Goal: Task Accomplishment & Management: Manage account settings

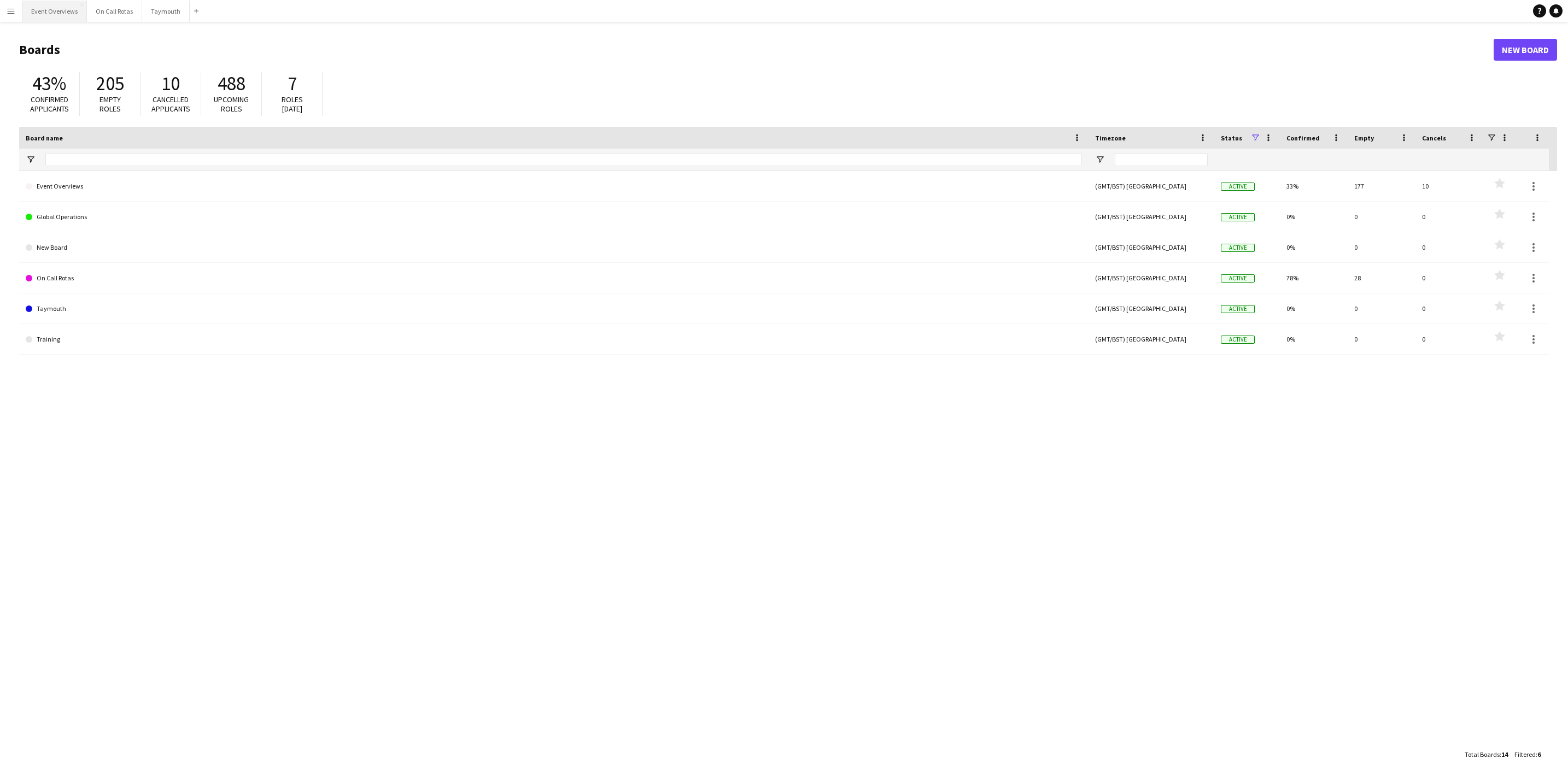
click at [62, 13] on button "Event Overviews Close" at bounding box center [54, 11] width 65 height 21
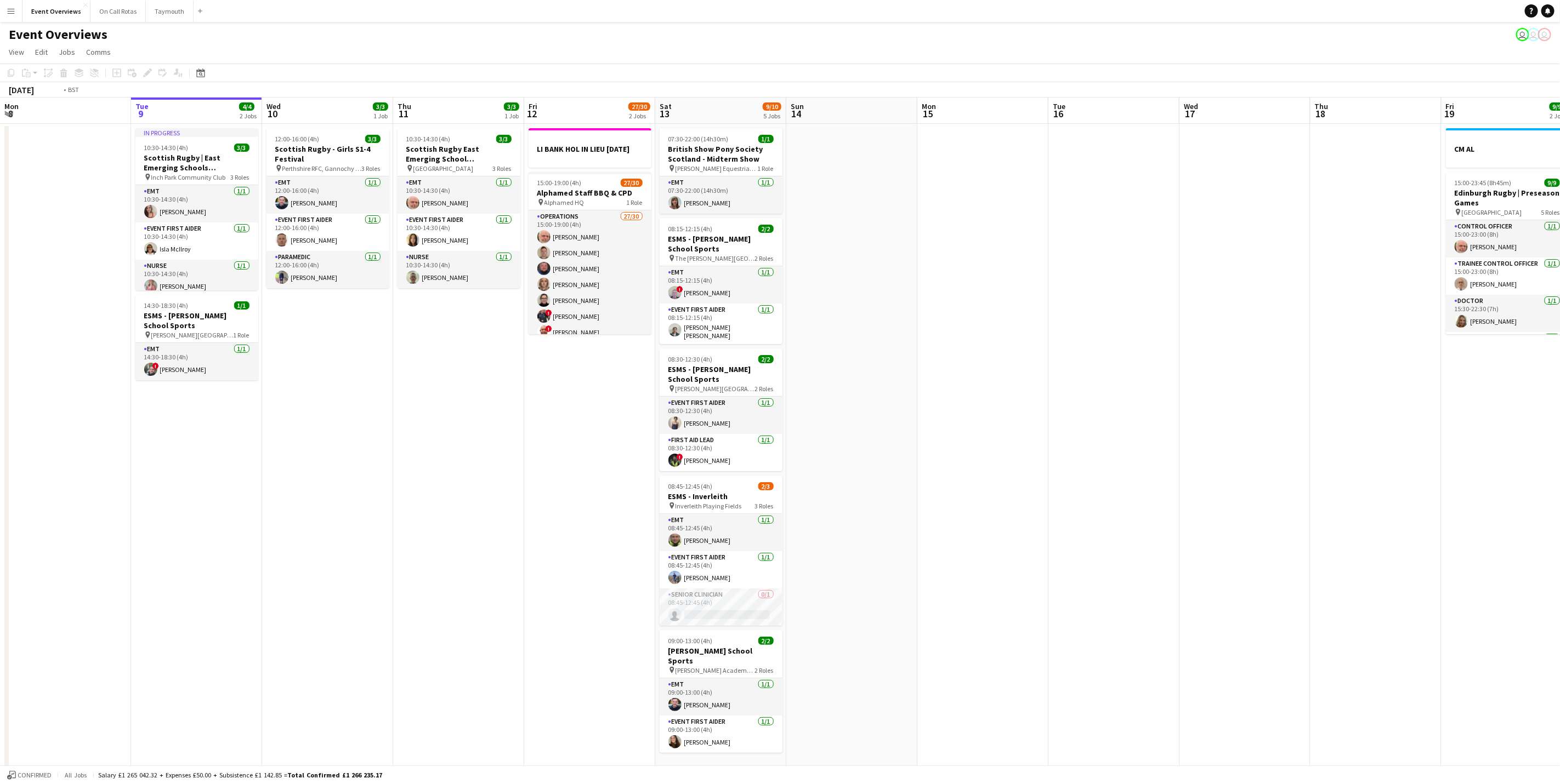
scroll to position [0, 285]
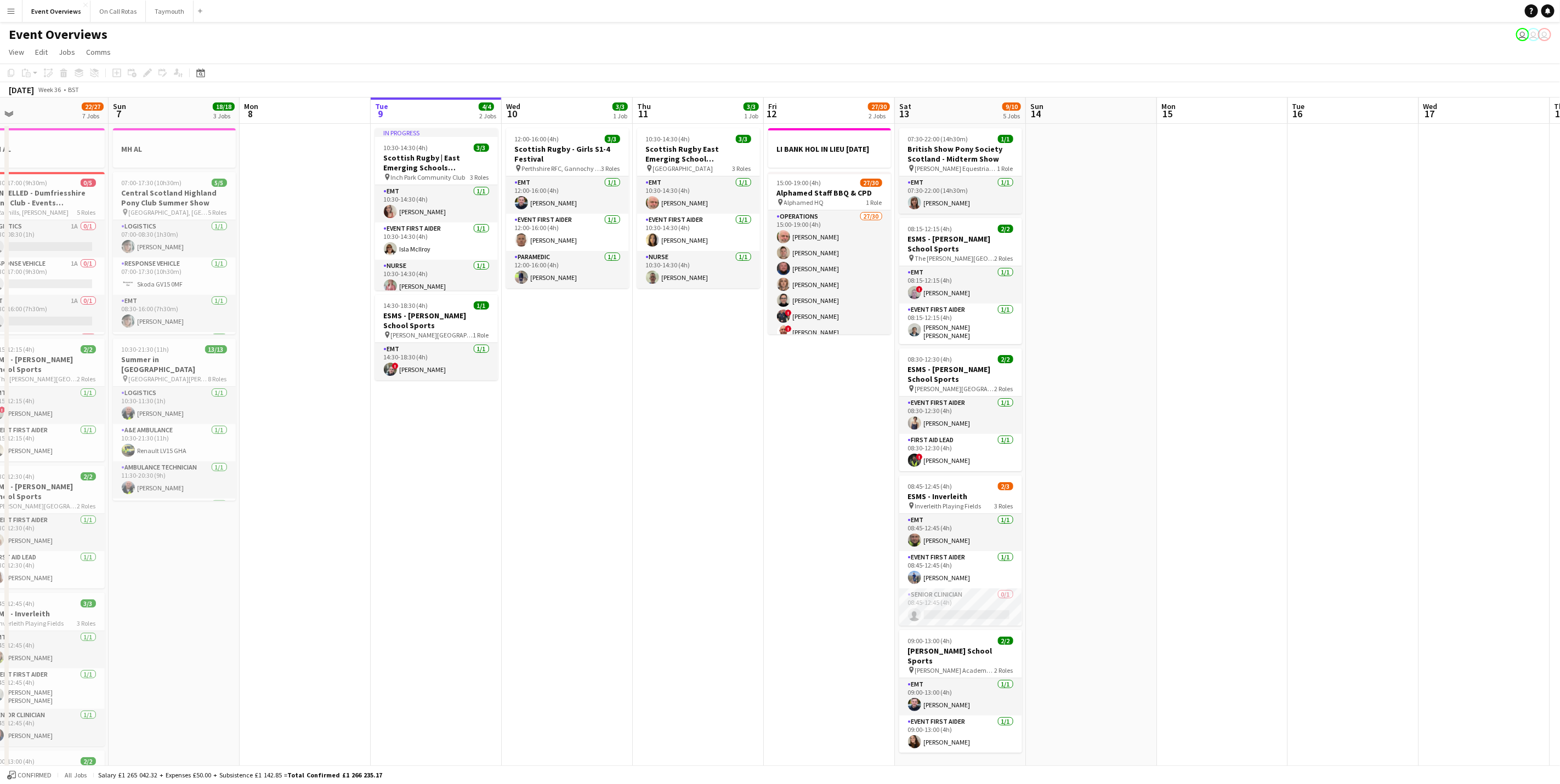
drag, startPoint x: 418, startPoint y: 566, endPoint x: 659, endPoint y: 593, distance: 242.5
click at [659, 593] on app-calendar-viewport "Thu 4 Fri 5 13/13 3 Jobs Sat 6 22/27 7 Jobs Sun 7 18/18 3 Jobs Mon 8 Tue 9 4/4 …" at bounding box center [780, 580] width 1560 height 964
drag, startPoint x: 655, startPoint y: 625, endPoint x: 675, endPoint y: 40, distance: 585.3
click at [675, 41] on div "Event Overviews user user user" at bounding box center [780, 32] width 1560 height 21
click at [536, 282] on app-card-role "Paramedic [DATE] 12:00-16:00 (4h) [PERSON_NAME]" at bounding box center [567, 270] width 123 height 37
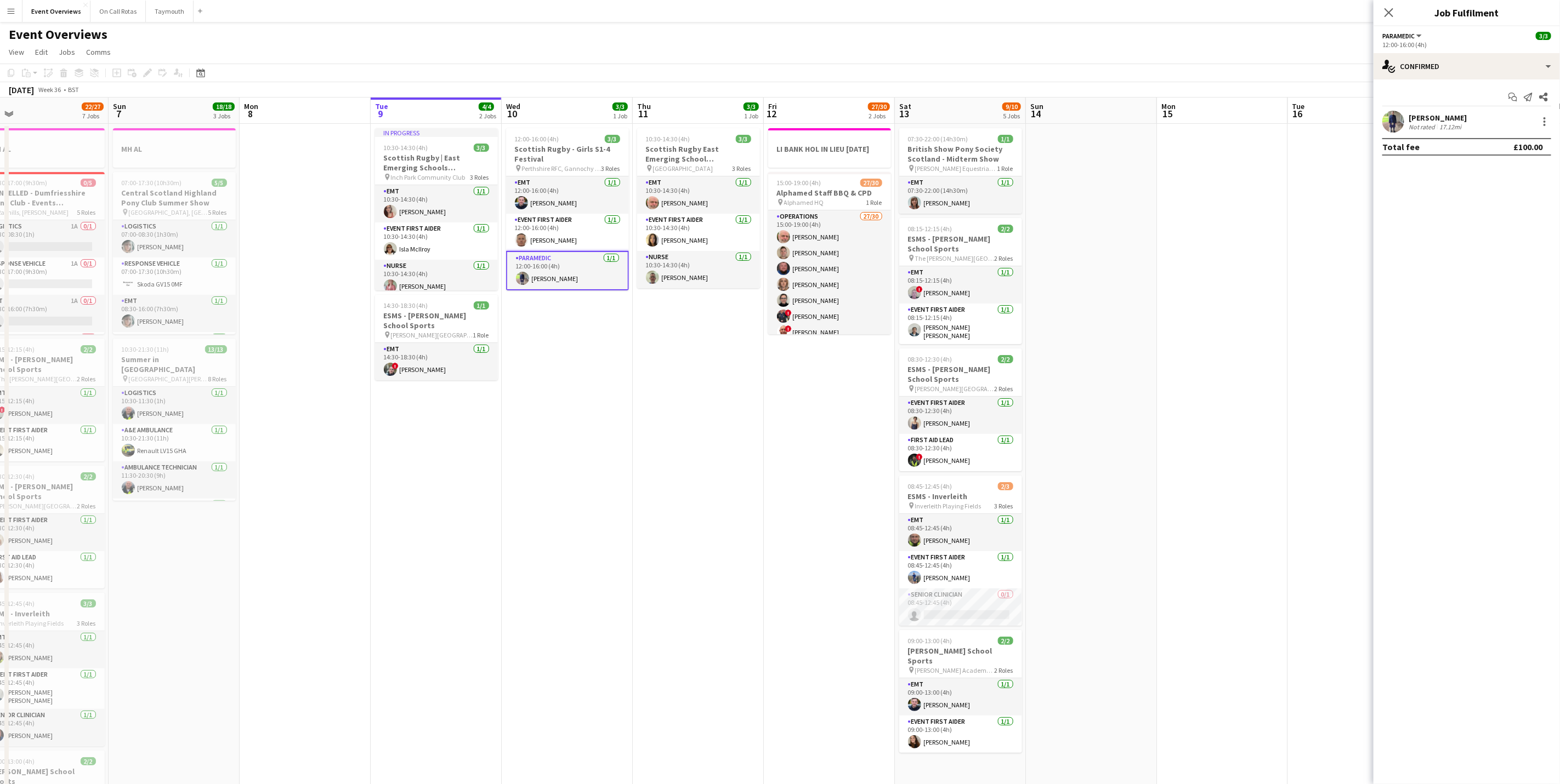
click at [1419, 110] on div "[PERSON_NAME] Not rated 17.12mi" at bounding box center [1467, 121] width 186 height 22
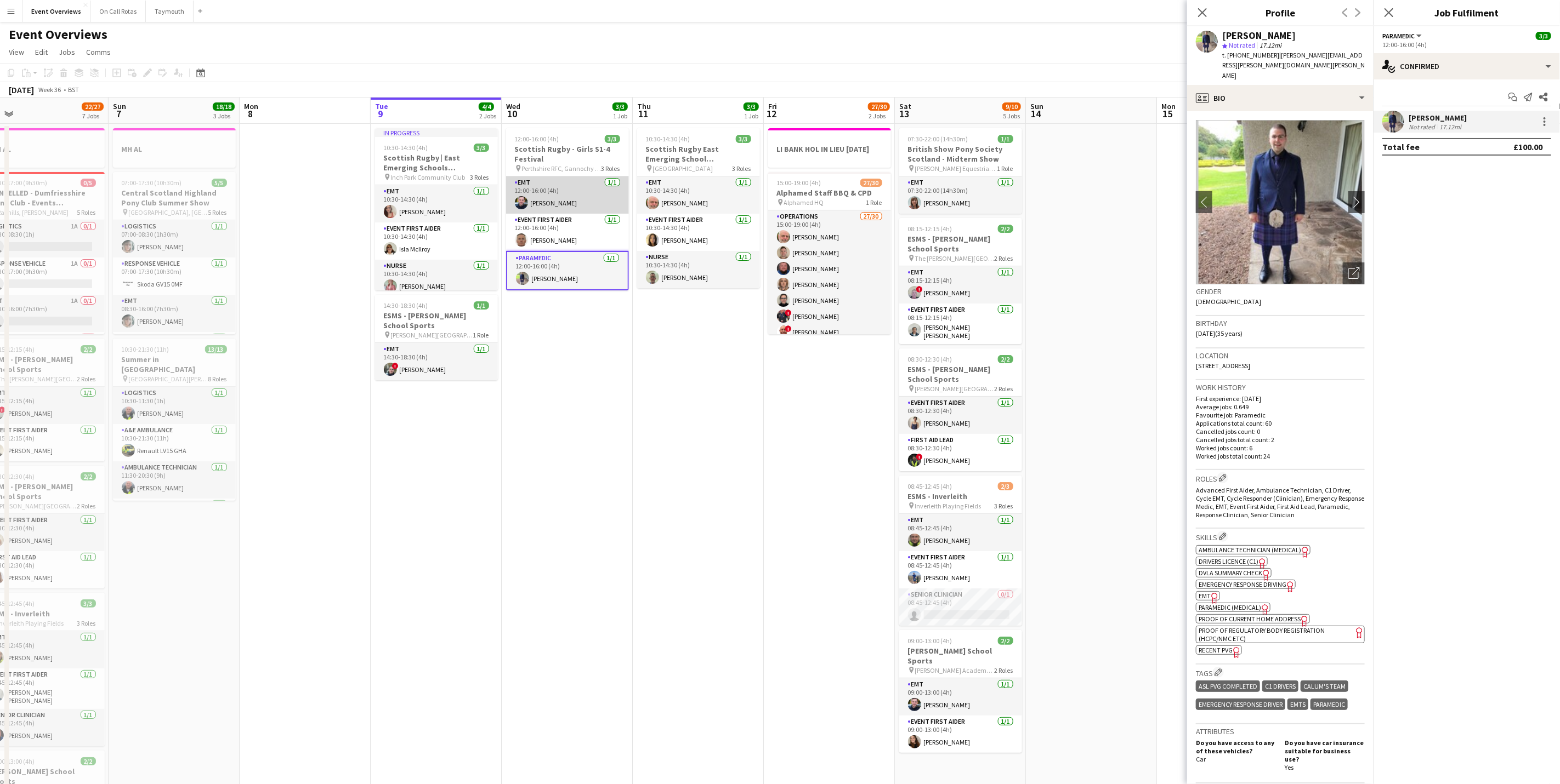
click at [521, 211] on app-card-role "EMT [DATE] 12:00-16:00 (4h) [PERSON_NAME]" at bounding box center [567, 195] width 123 height 37
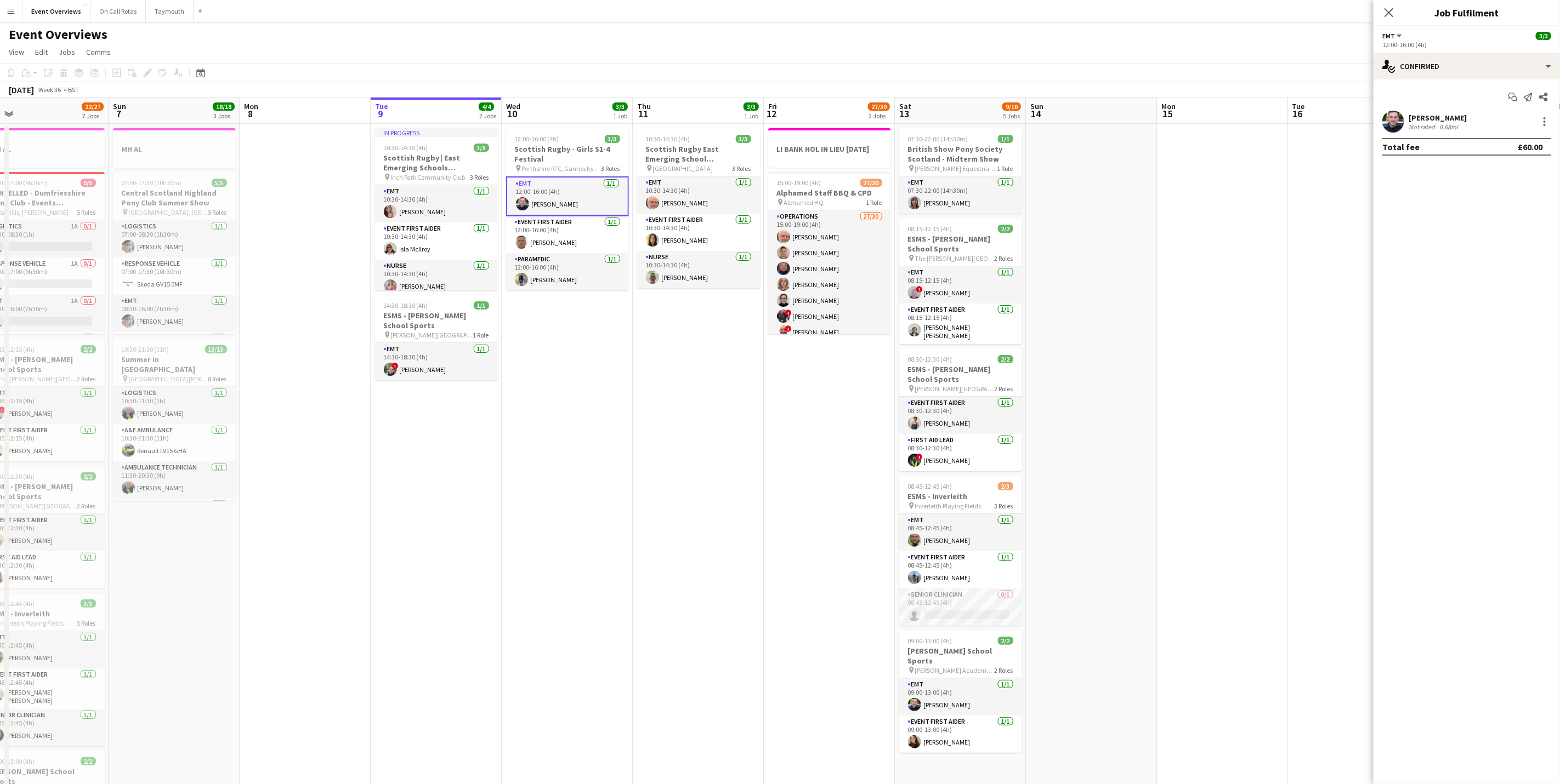
click at [1413, 121] on div "[PERSON_NAME]" at bounding box center [1437, 118] width 58 height 10
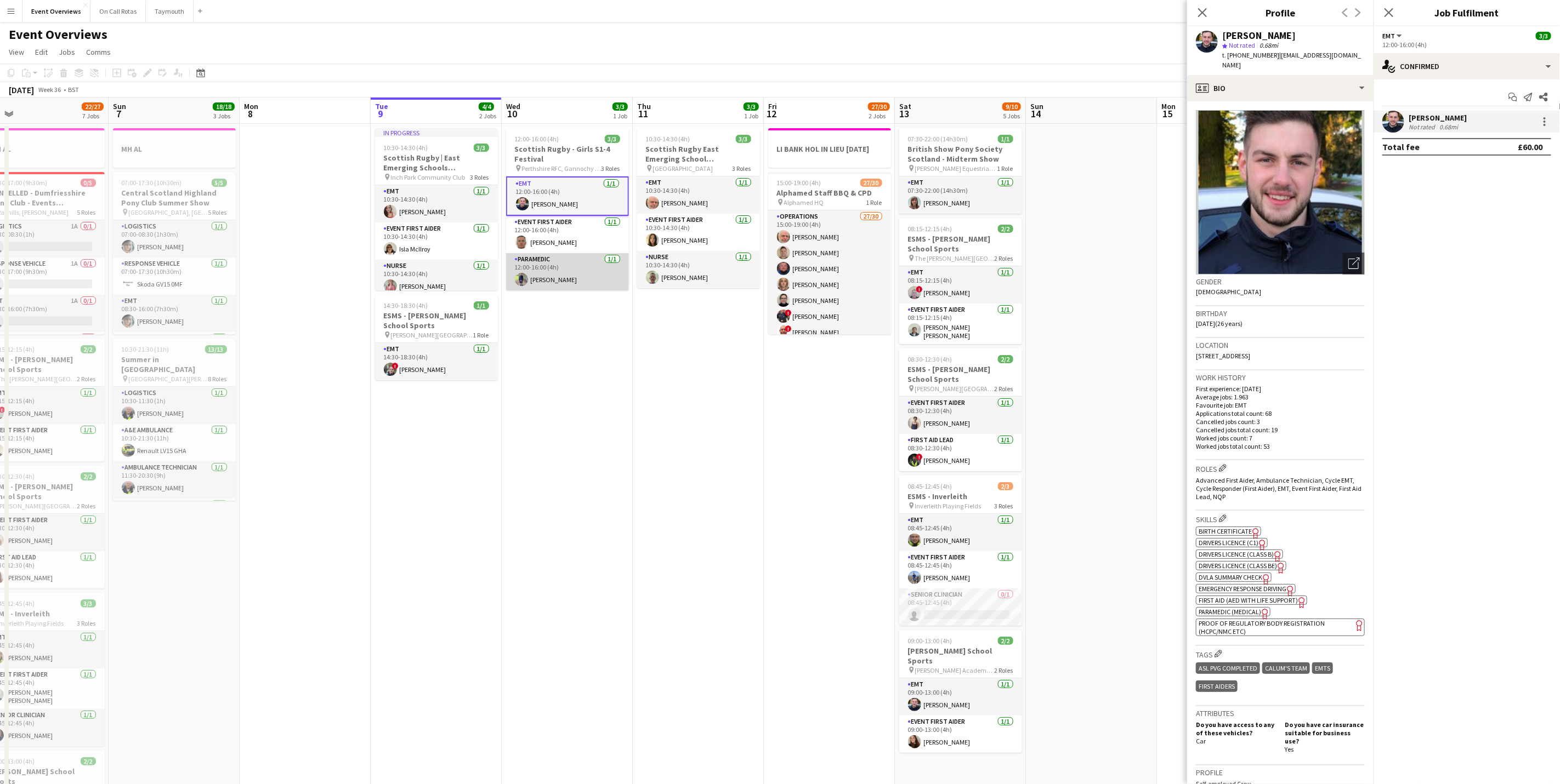
click at [550, 273] on app-card-role "Paramedic [DATE] 12:00-16:00 (4h) [PERSON_NAME]" at bounding box center [567, 272] width 123 height 37
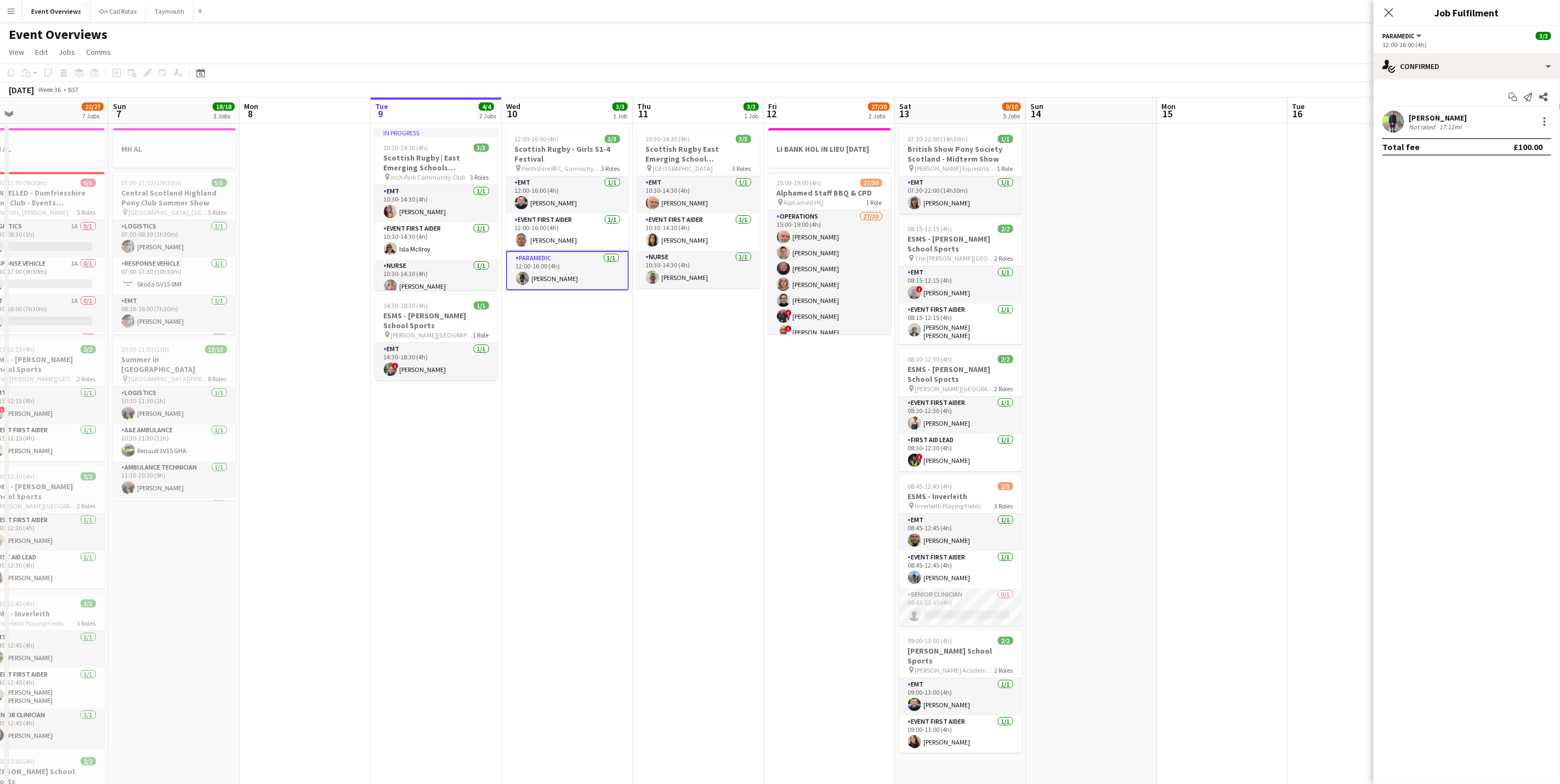
click at [1417, 121] on div "[PERSON_NAME]" at bounding box center [1437, 118] width 58 height 10
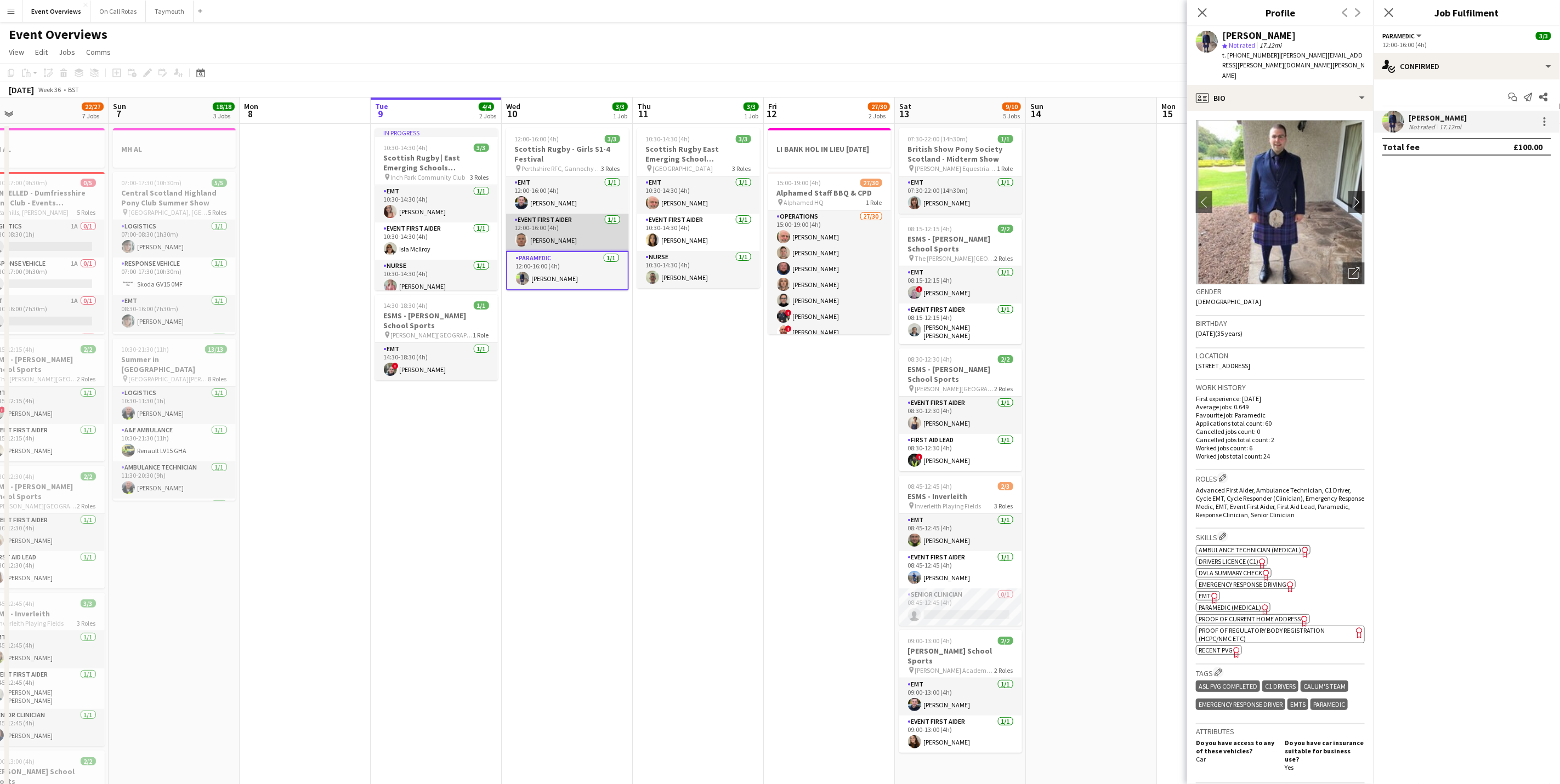
click at [542, 238] on app-card-role "Event First Aider [DATE] 12:00-16:00 (4h) [PERSON_NAME]" at bounding box center [567, 232] width 123 height 37
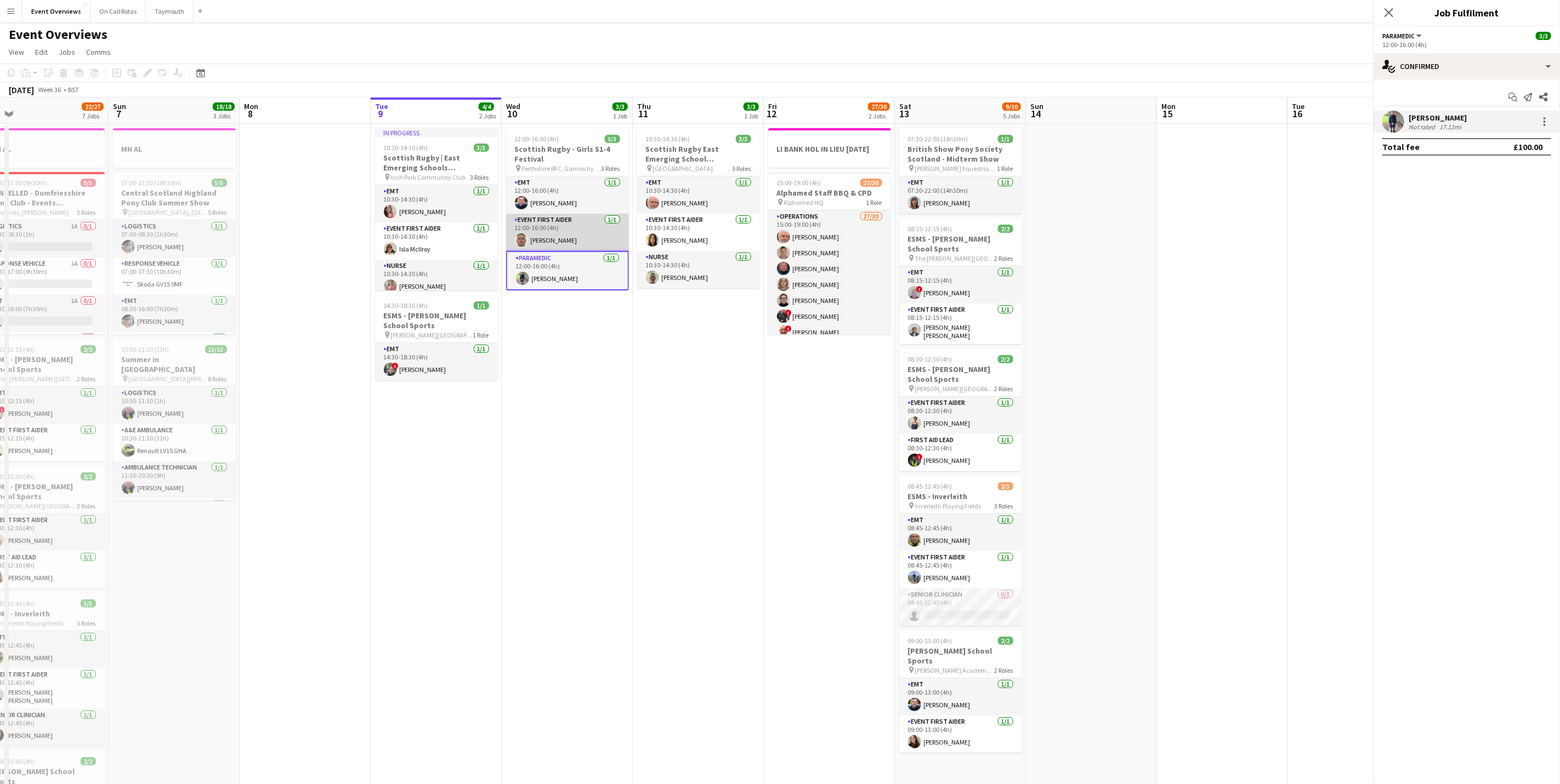
scroll to position [0, 283]
click at [1422, 115] on div "[PERSON_NAME]" at bounding box center [1437, 118] width 58 height 10
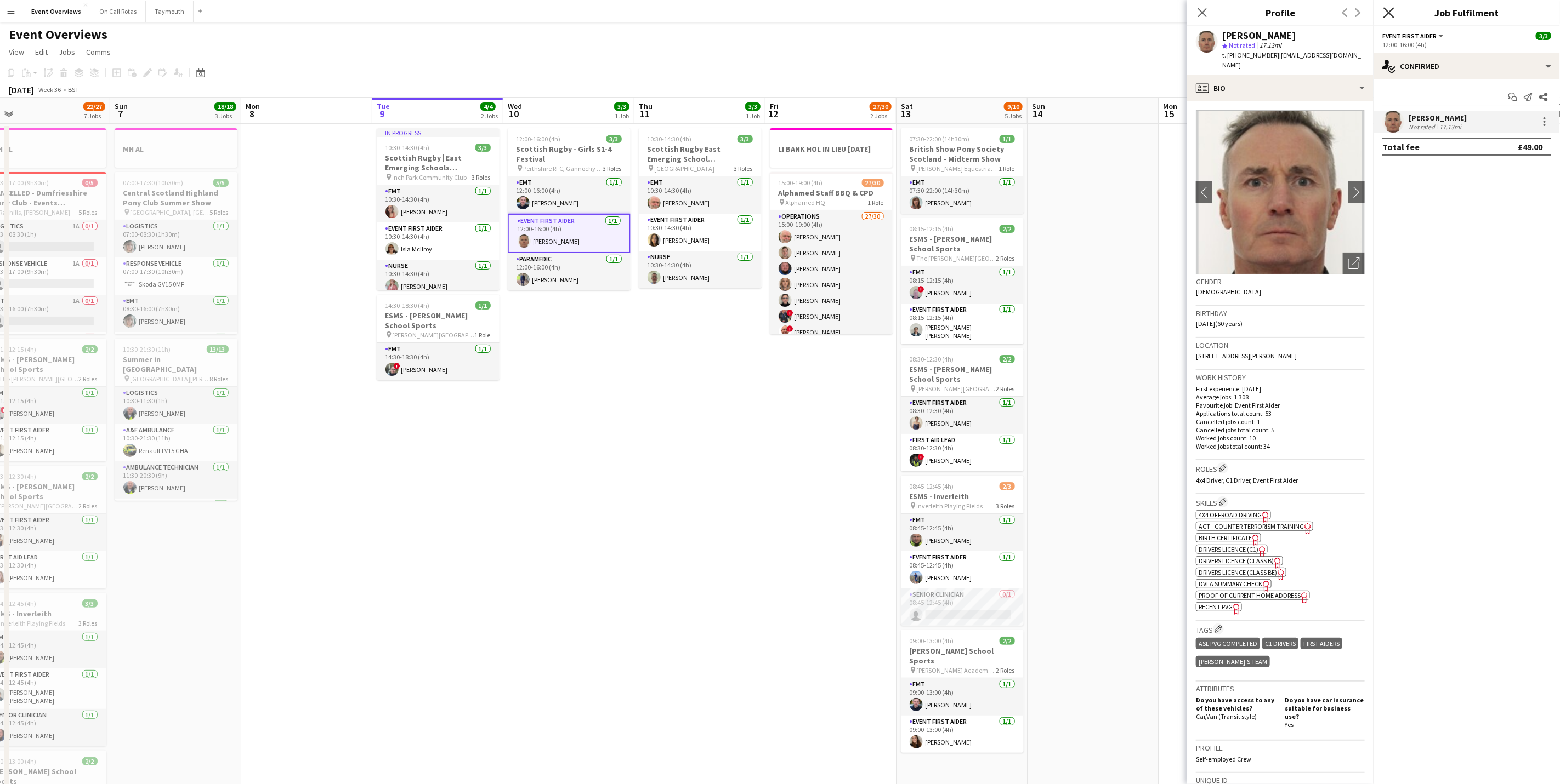
click at [1393, 13] on icon "Close pop-in" at bounding box center [1388, 12] width 10 height 10
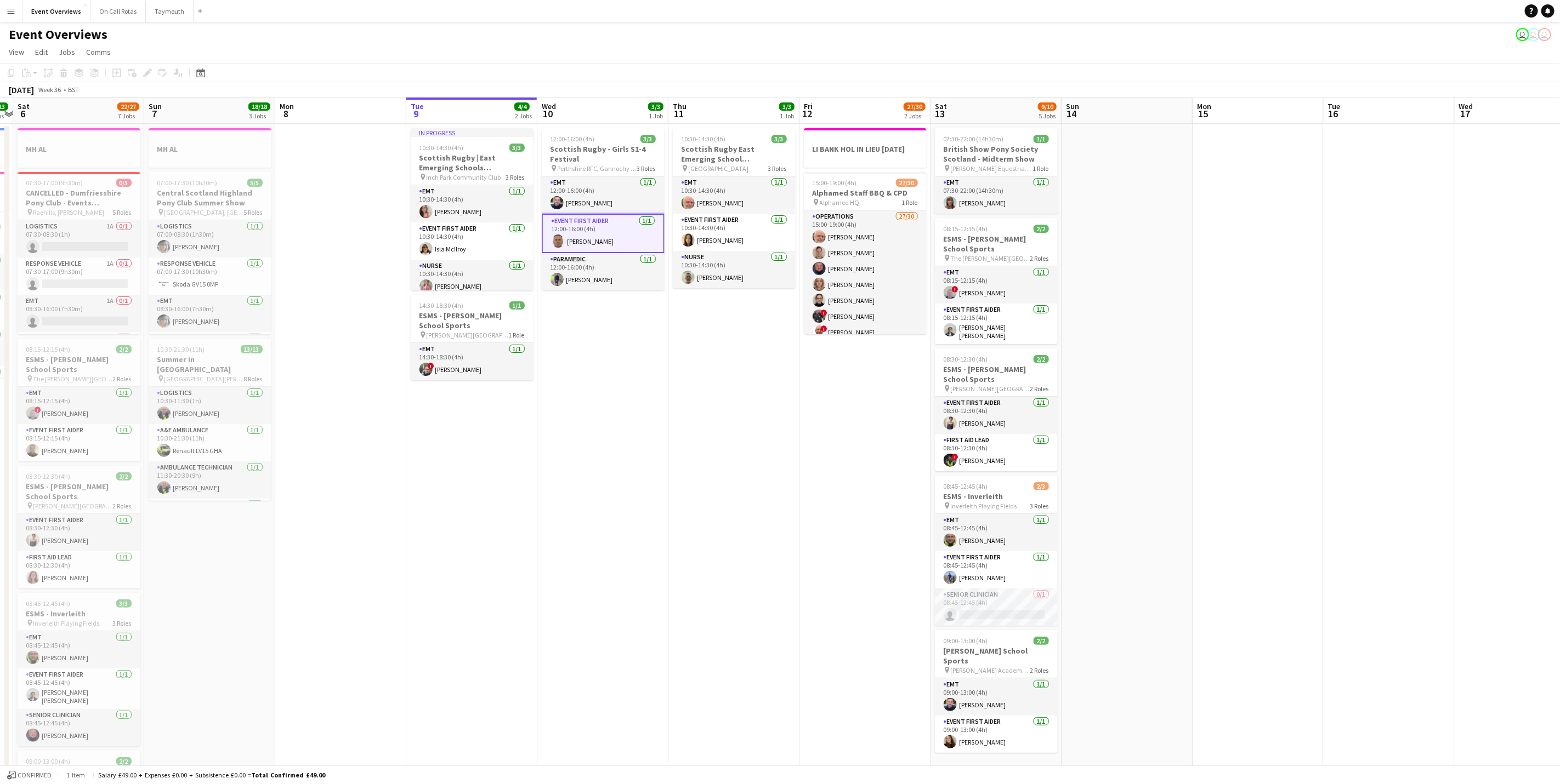
drag, startPoint x: 725, startPoint y: 558, endPoint x: 753, endPoint y: 505, distance: 59.9
click at [756, 528] on app-calendar-viewport "Thu 4 2 Jobs Fri 5 13/13 3 Jobs Sat 6 22/27 7 Jobs Sun 7 18/18 3 Jobs Mon 8 Tue…" at bounding box center [780, 580] width 1560 height 964
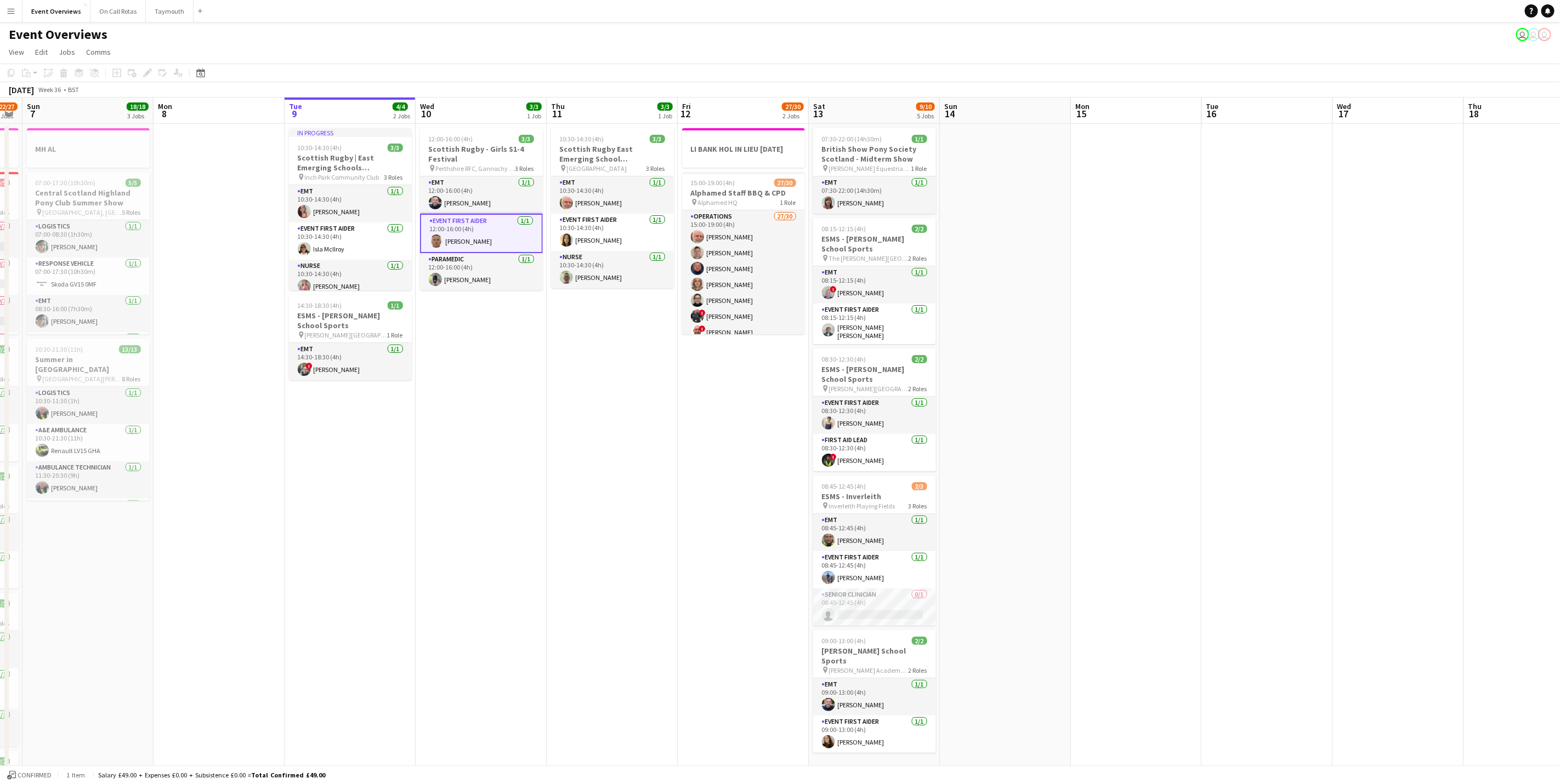
drag, startPoint x: 875, startPoint y: 426, endPoint x: 768, endPoint y: 411, distance: 108.0
click at [768, 411] on app-calendar-viewport "Thu 4 2 Jobs Fri 5 13/13 3 Jobs Sat 6 22/27 7 Jobs Sun 7 18/18 3 Jobs Mon 8 Tue…" at bounding box center [780, 580] width 1560 height 964
click at [732, 277] on app-card-role "Operations 27/30 15:00-19:00 (4h) [PERSON_NAME] [PERSON_NAME] [PERSON_NAME] [PE…" at bounding box center [743, 88] width 123 height 505
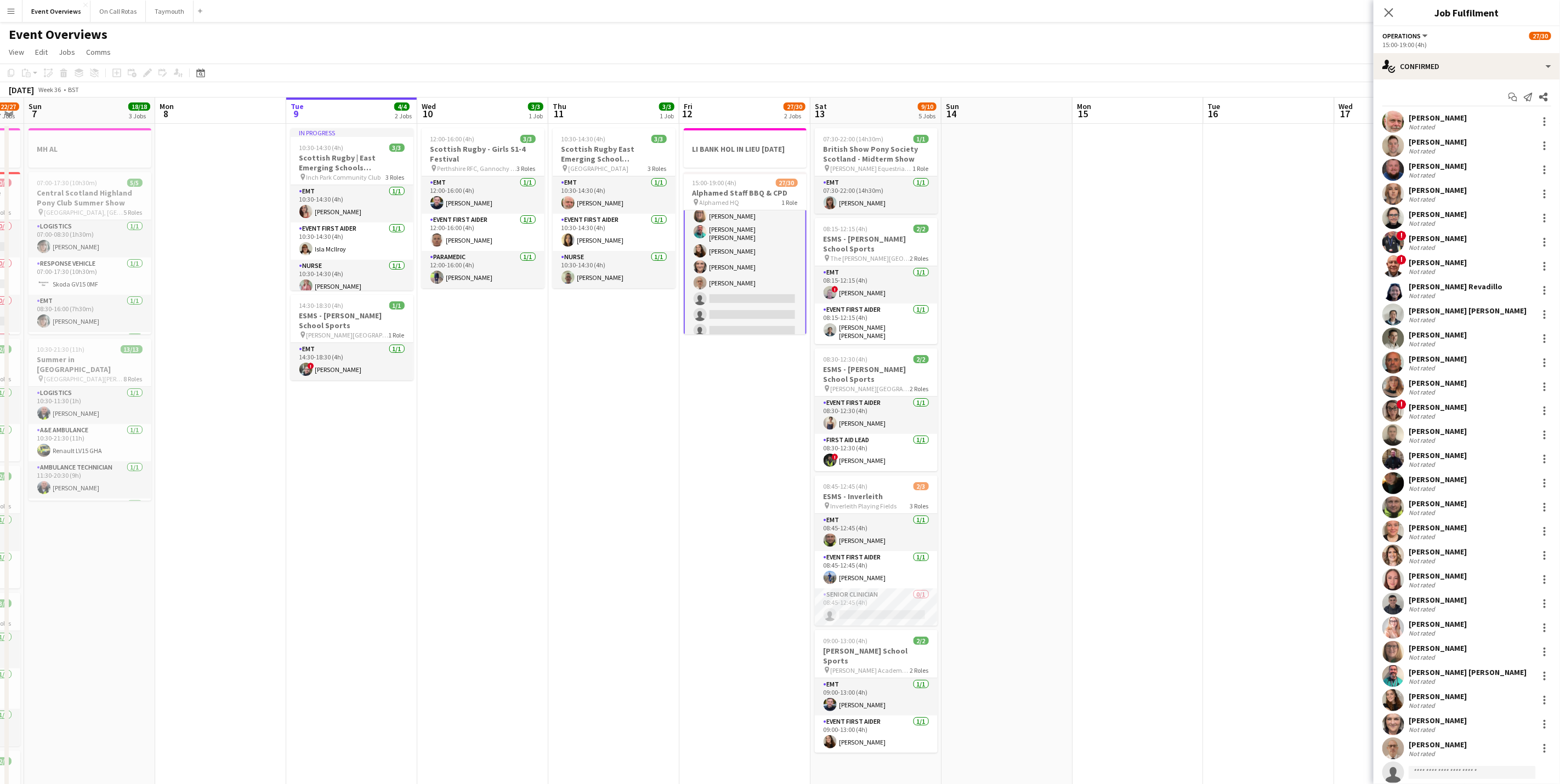
scroll to position [376, 0]
click at [1433, 142] on div "[PERSON_NAME]" at bounding box center [1437, 141] width 58 height 10
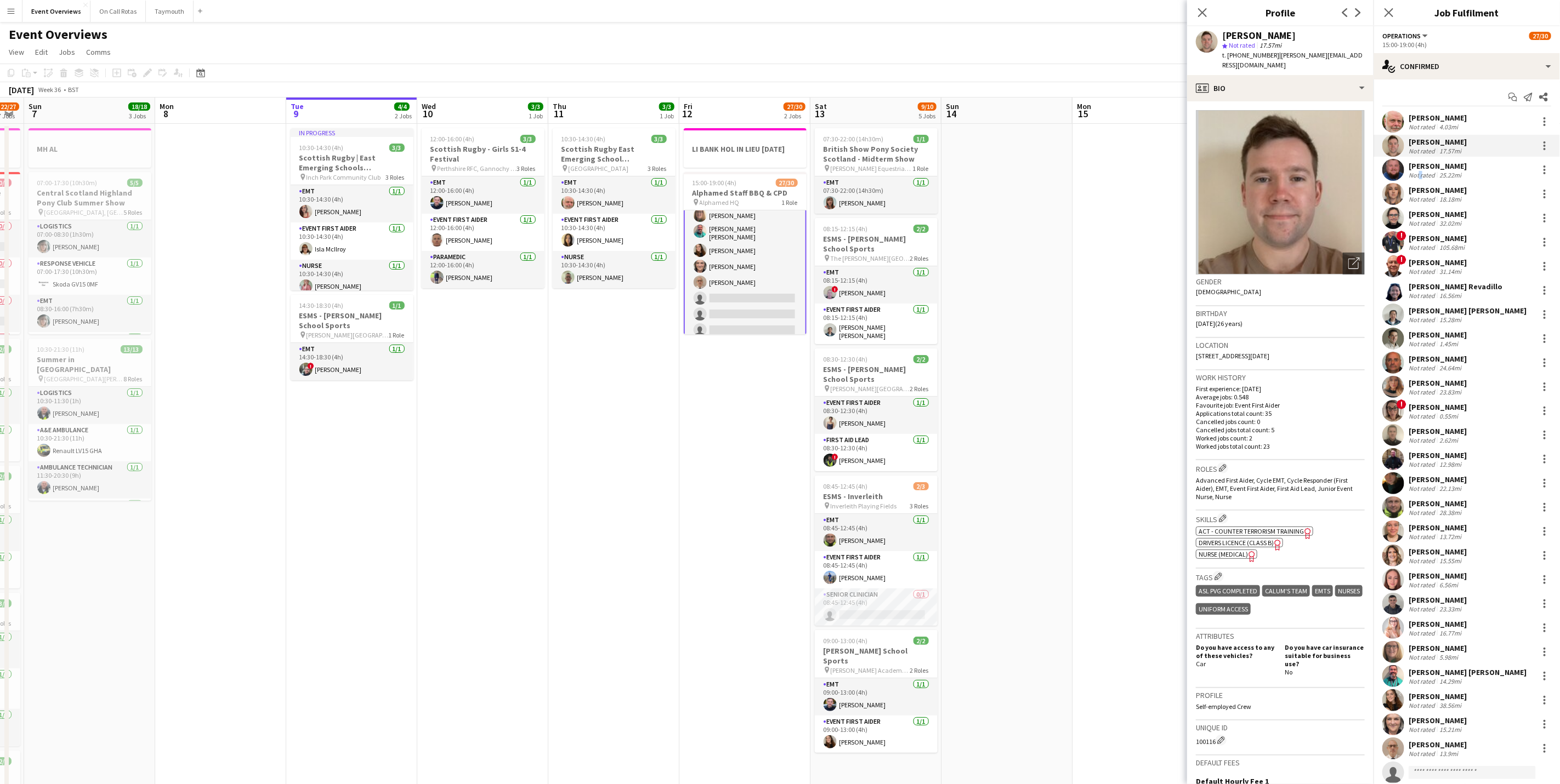
click at [1421, 171] on div "Not rated" at bounding box center [1423, 175] width 28 height 8
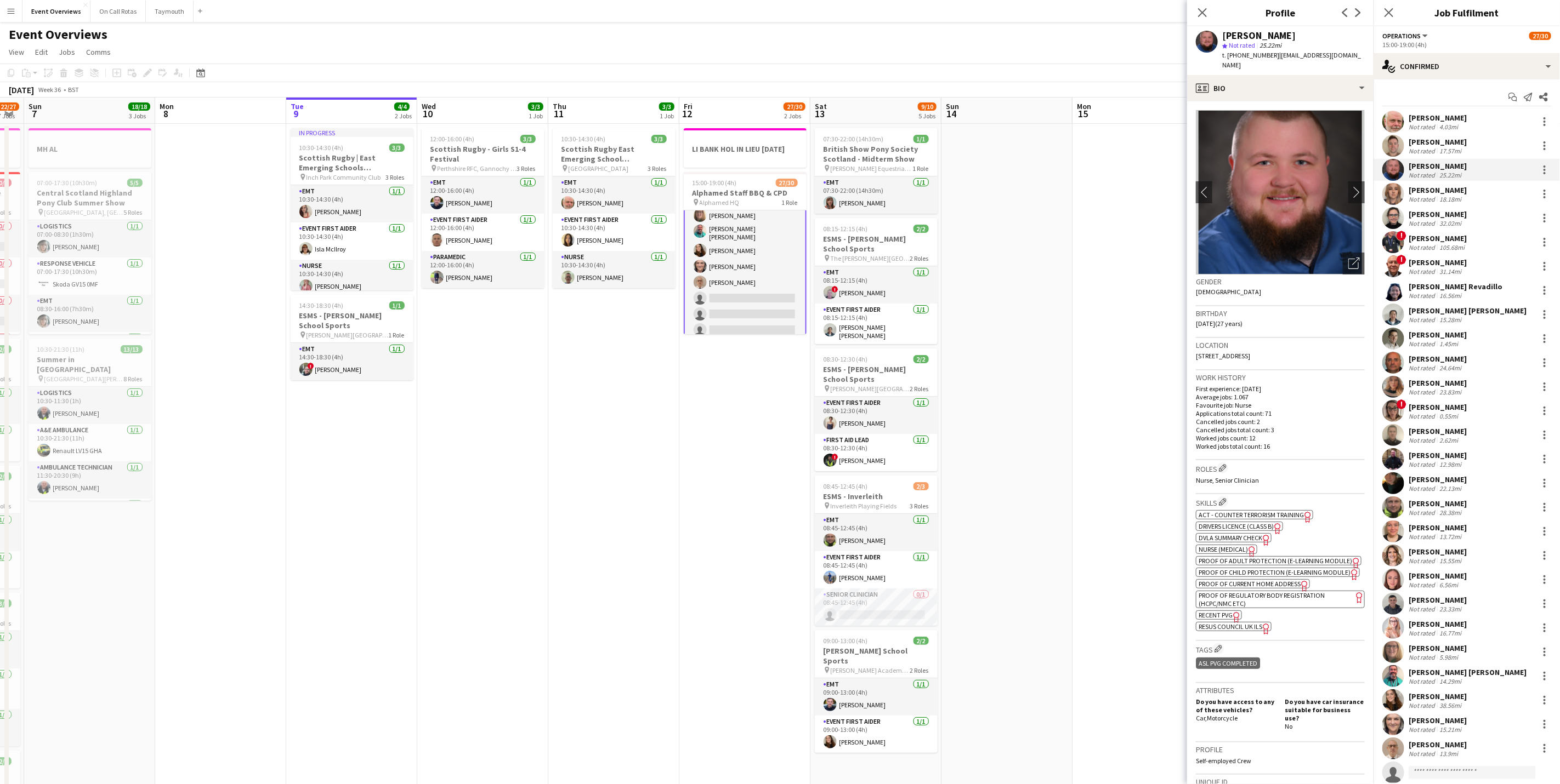
drag, startPoint x: 1421, startPoint y: 171, endPoint x: 1411, endPoint y: 198, distance: 28.8
click at [1411, 198] on div "Not rated" at bounding box center [1423, 199] width 28 height 8
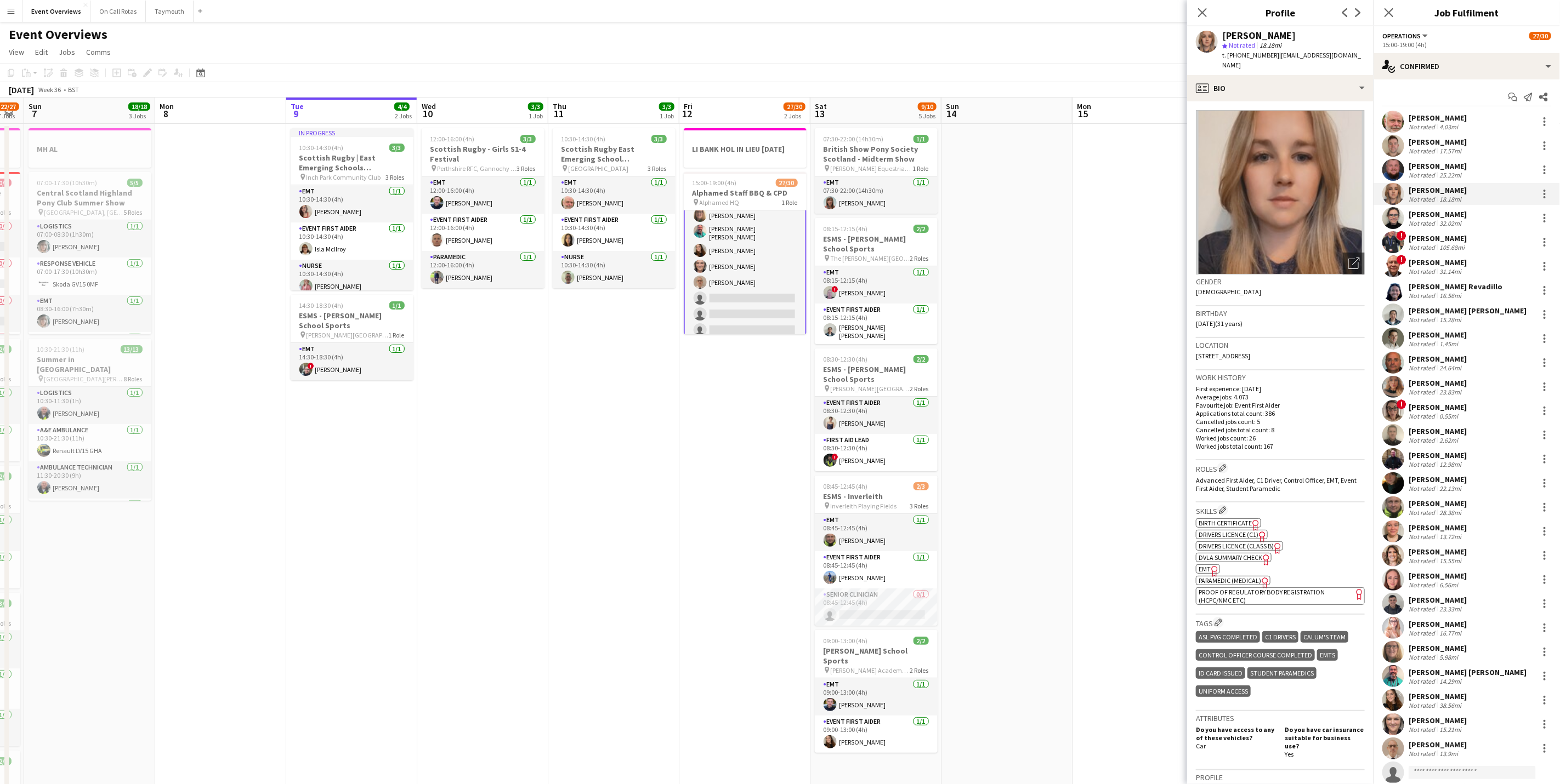
click at [1415, 222] on div "Not rated" at bounding box center [1423, 223] width 28 height 8
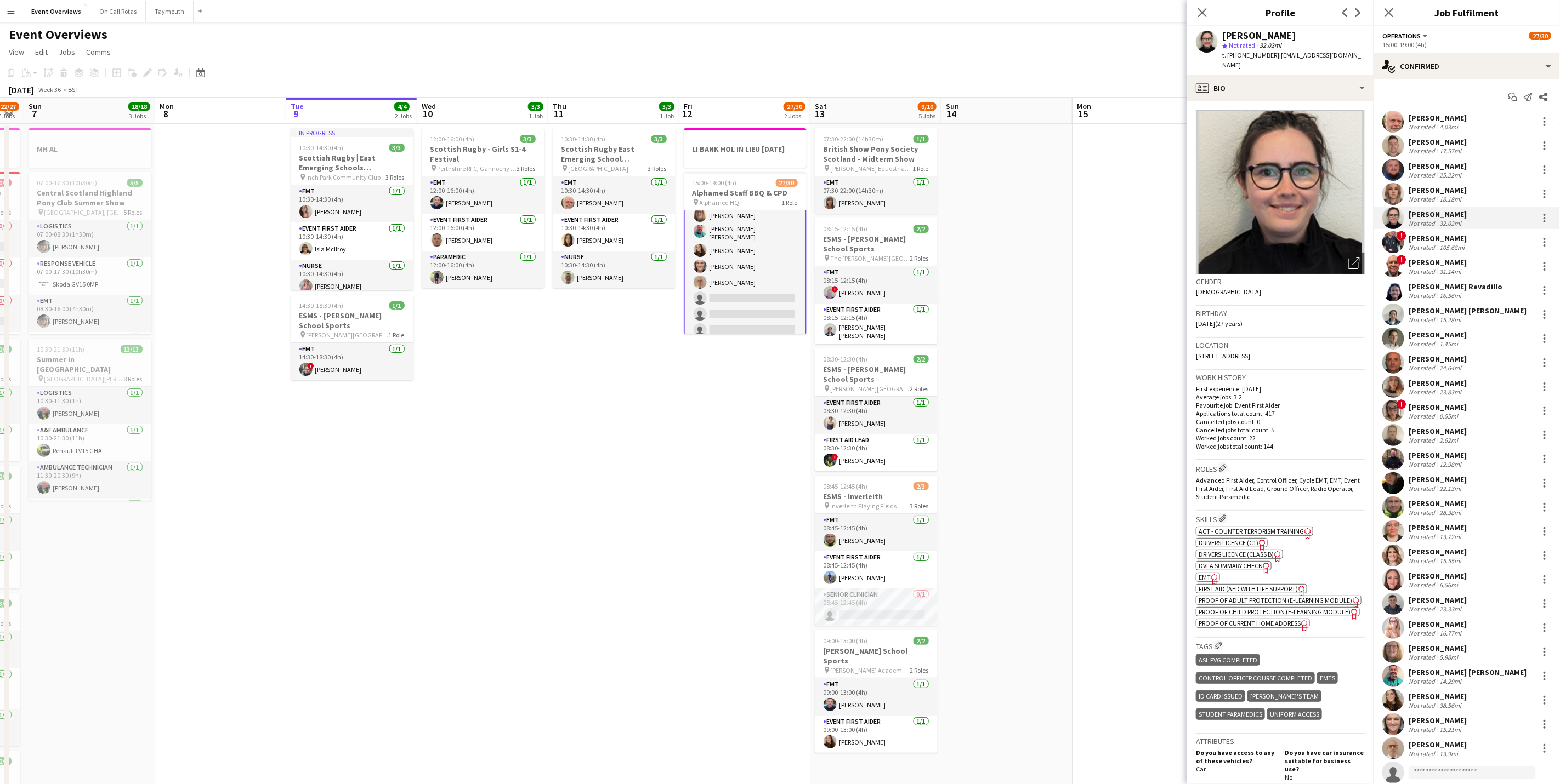
click at [1424, 237] on div "[PERSON_NAME]" at bounding box center [1437, 238] width 58 height 10
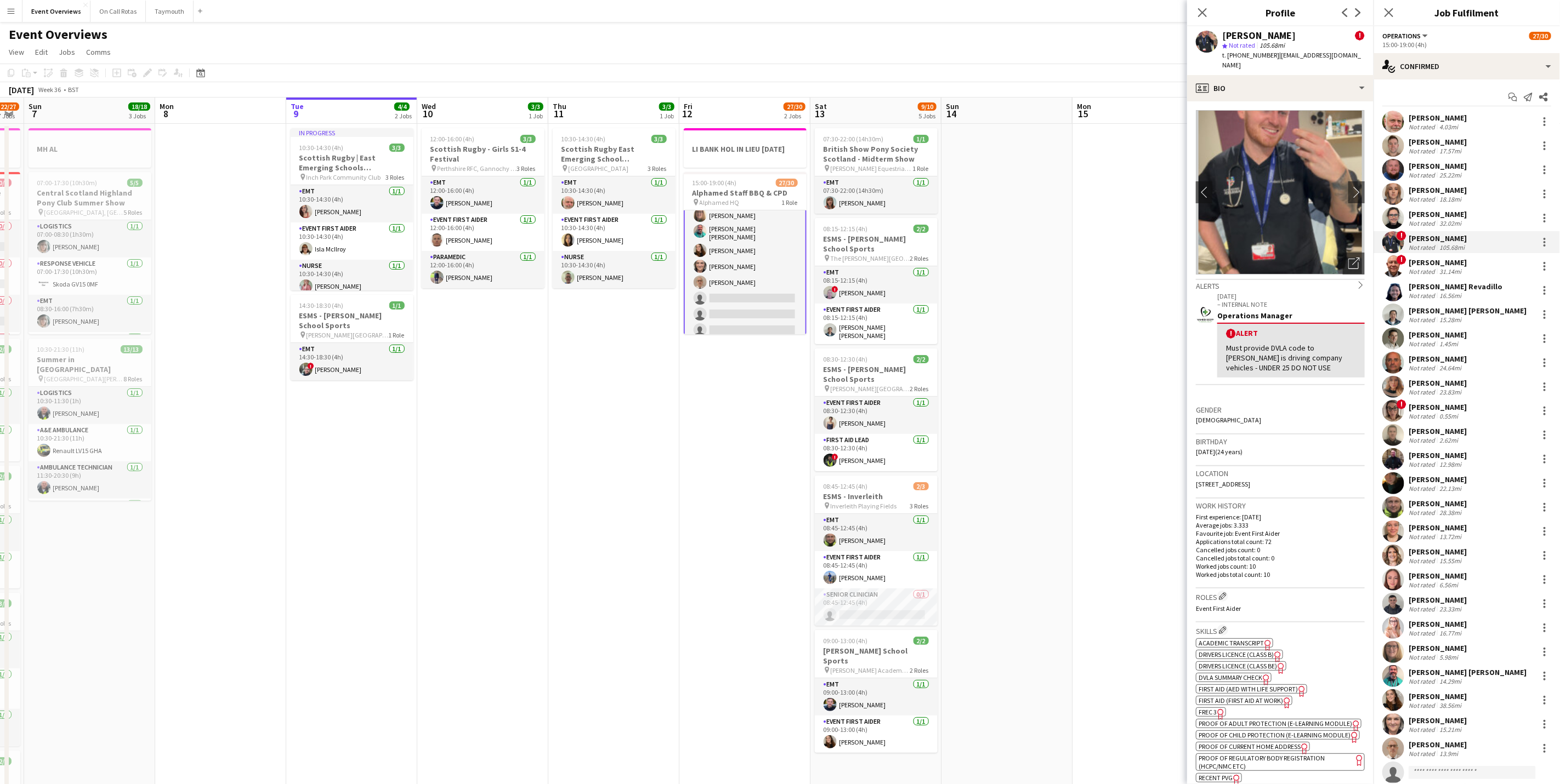
click at [1423, 270] on div "Not rated" at bounding box center [1423, 271] width 28 height 8
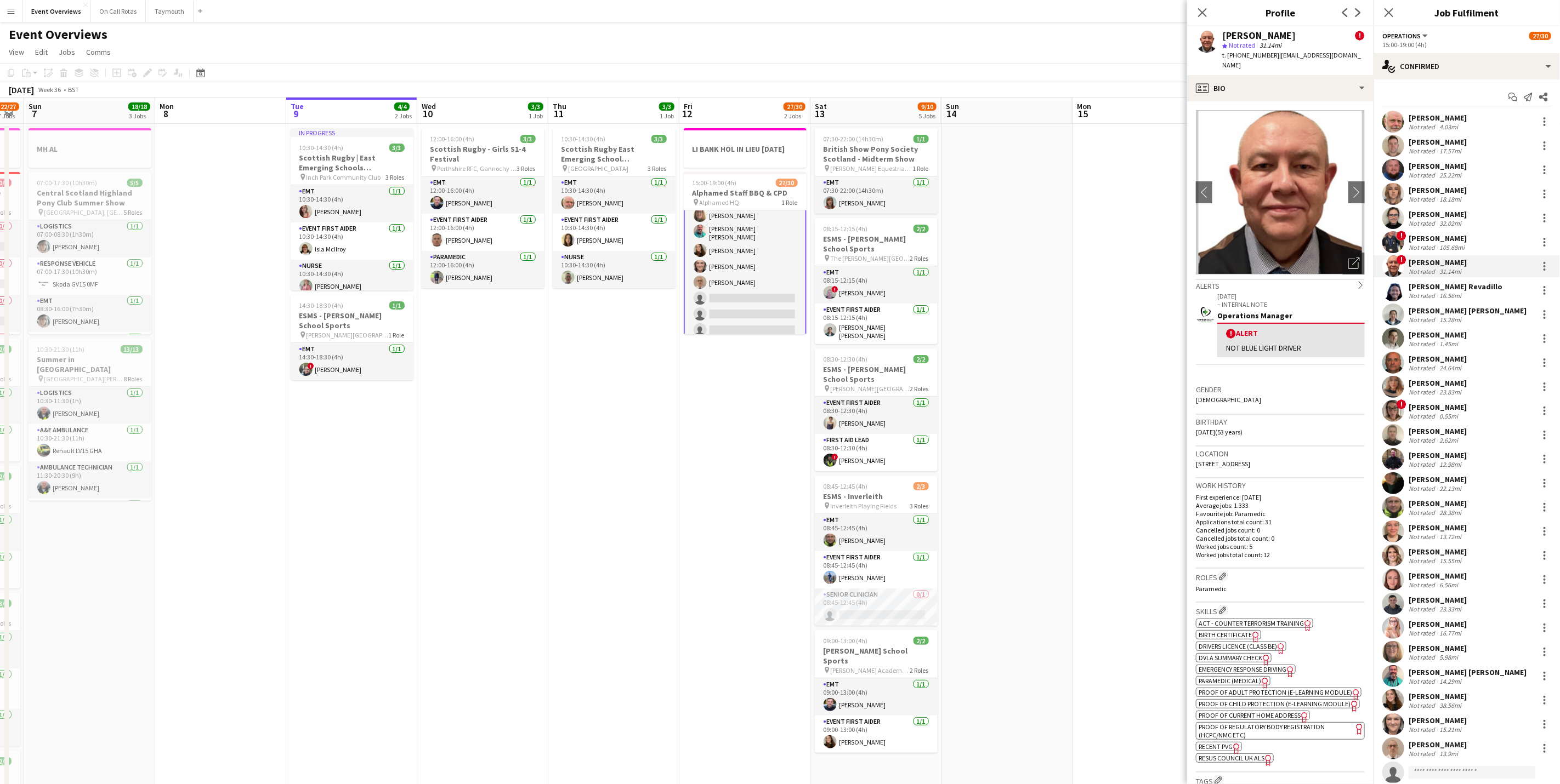
click at [1423, 283] on div "[PERSON_NAME] Revadillo" at bounding box center [1455, 286] width 94 height 10
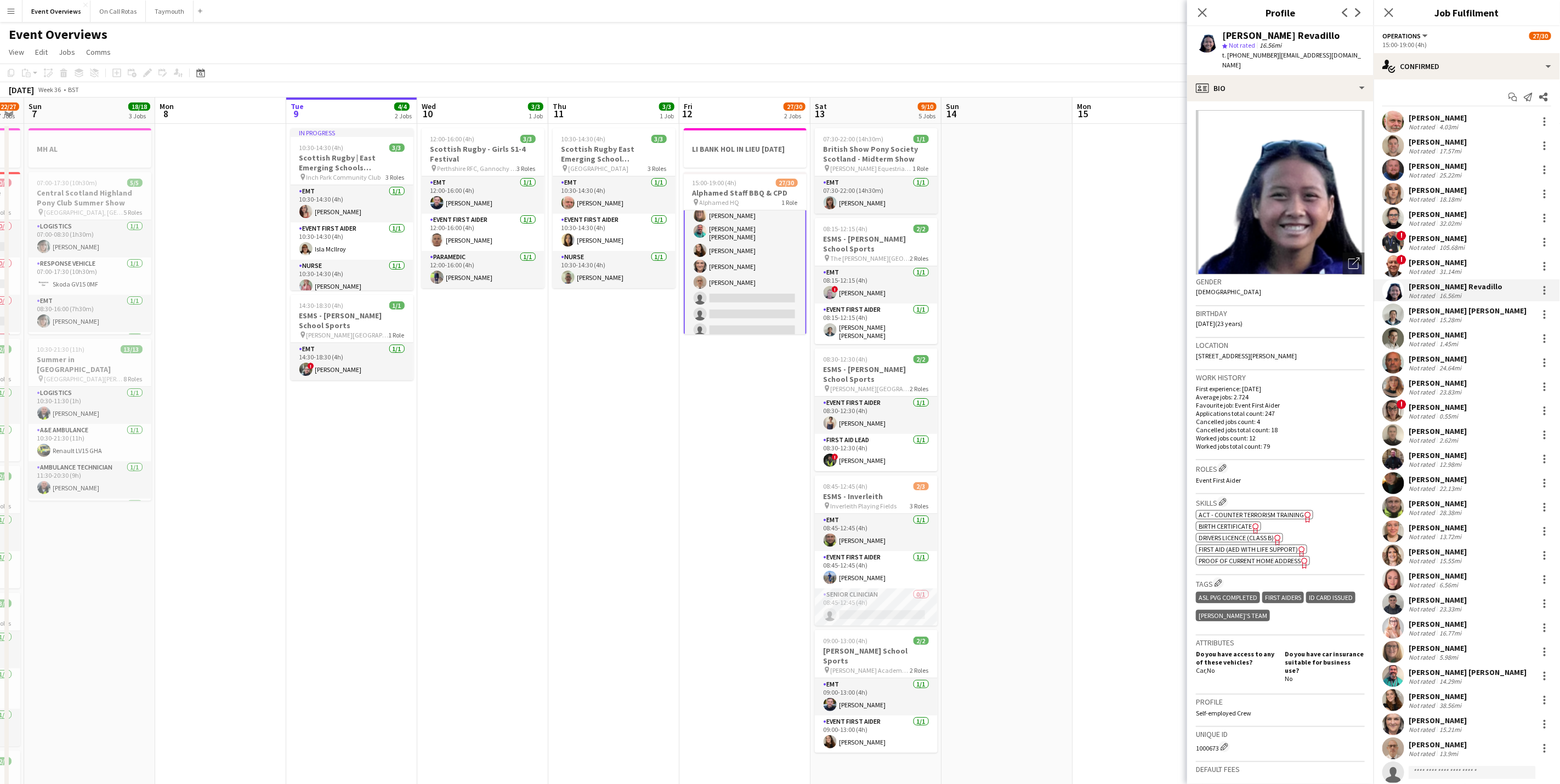
click at [1437, 318] on div "15.28mi" at bounding box center [1449, 319] width 26 height 8
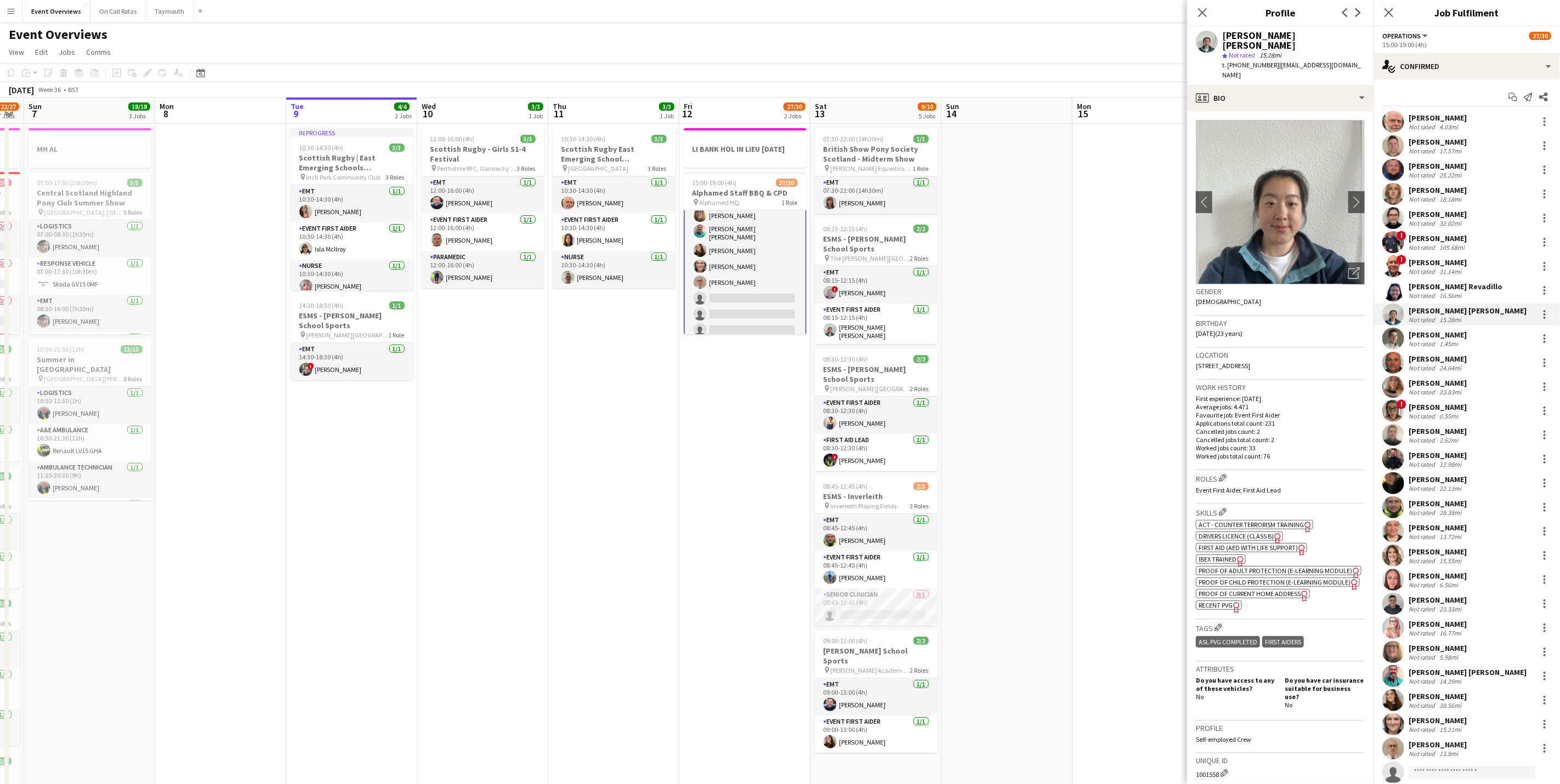
click at [1446, 344] on div "1.45mi" at bounding box center [1448, 344] width 23 height 8
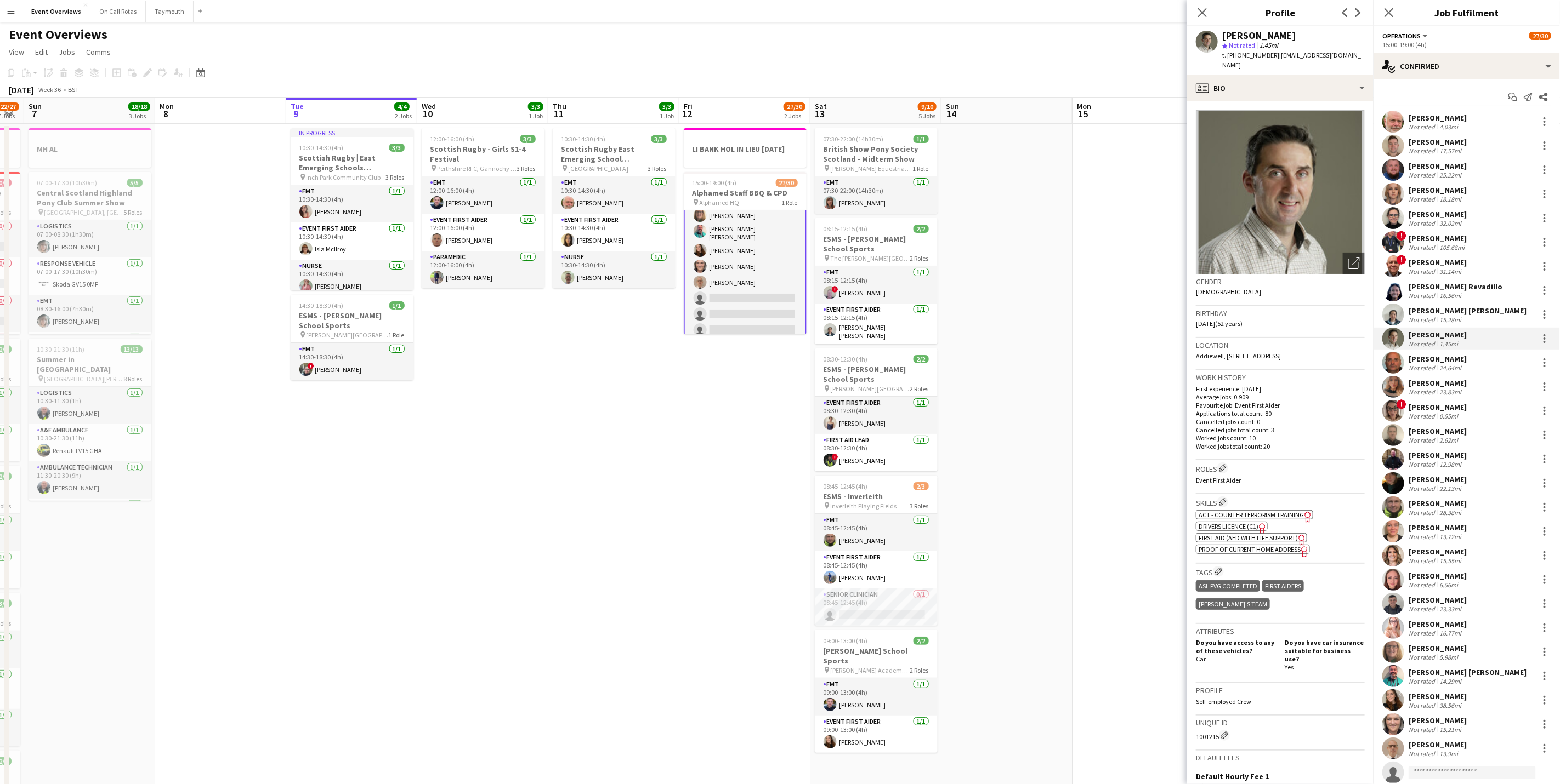
click at [1434, 365] on div "Not rated" at bounding box center [1423, 368] width 28 height 8
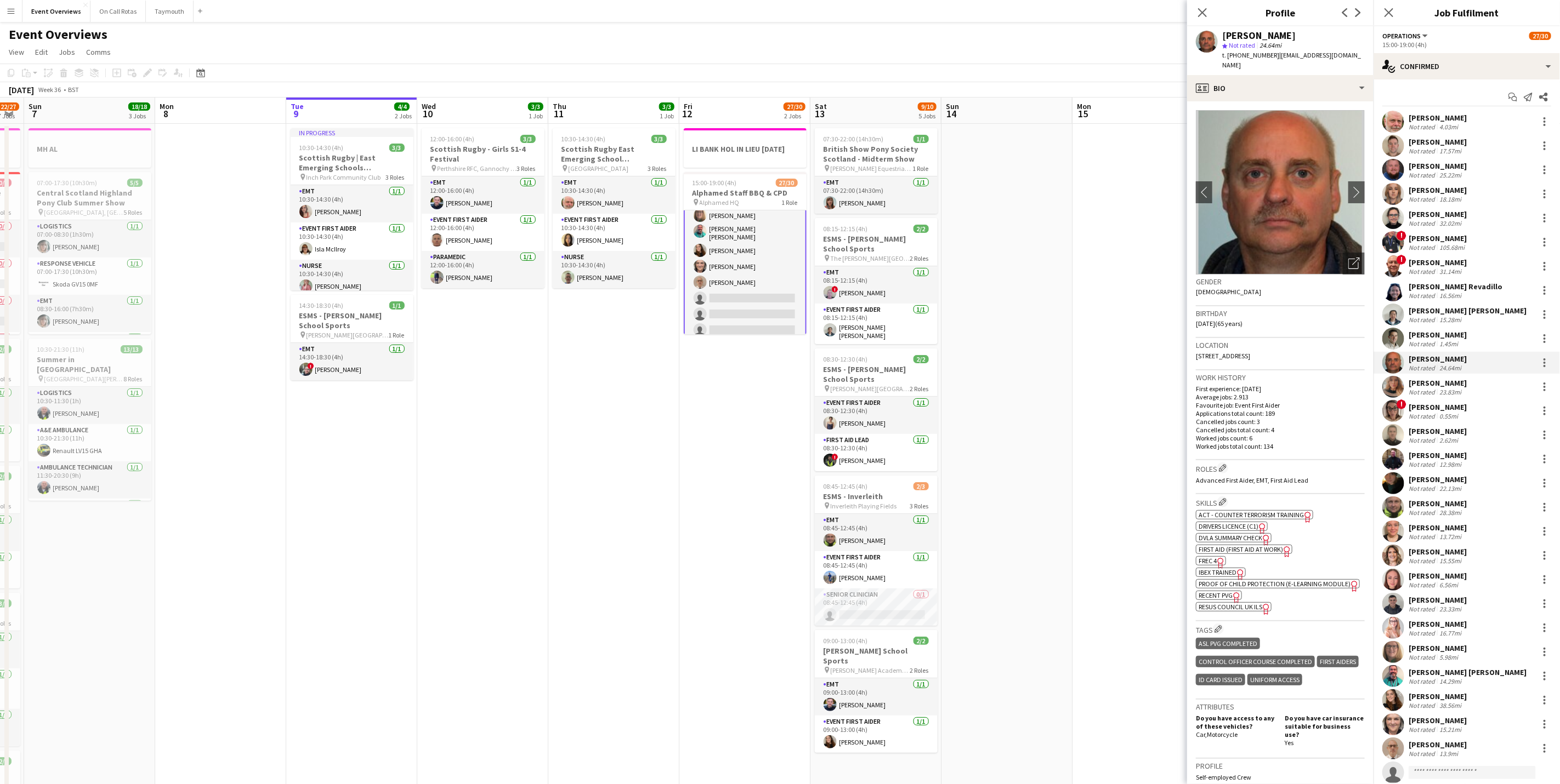
click at [1434, 381] on div "[PERSON_NAME]" at bounding box center [1437, 383] width 58 height 10
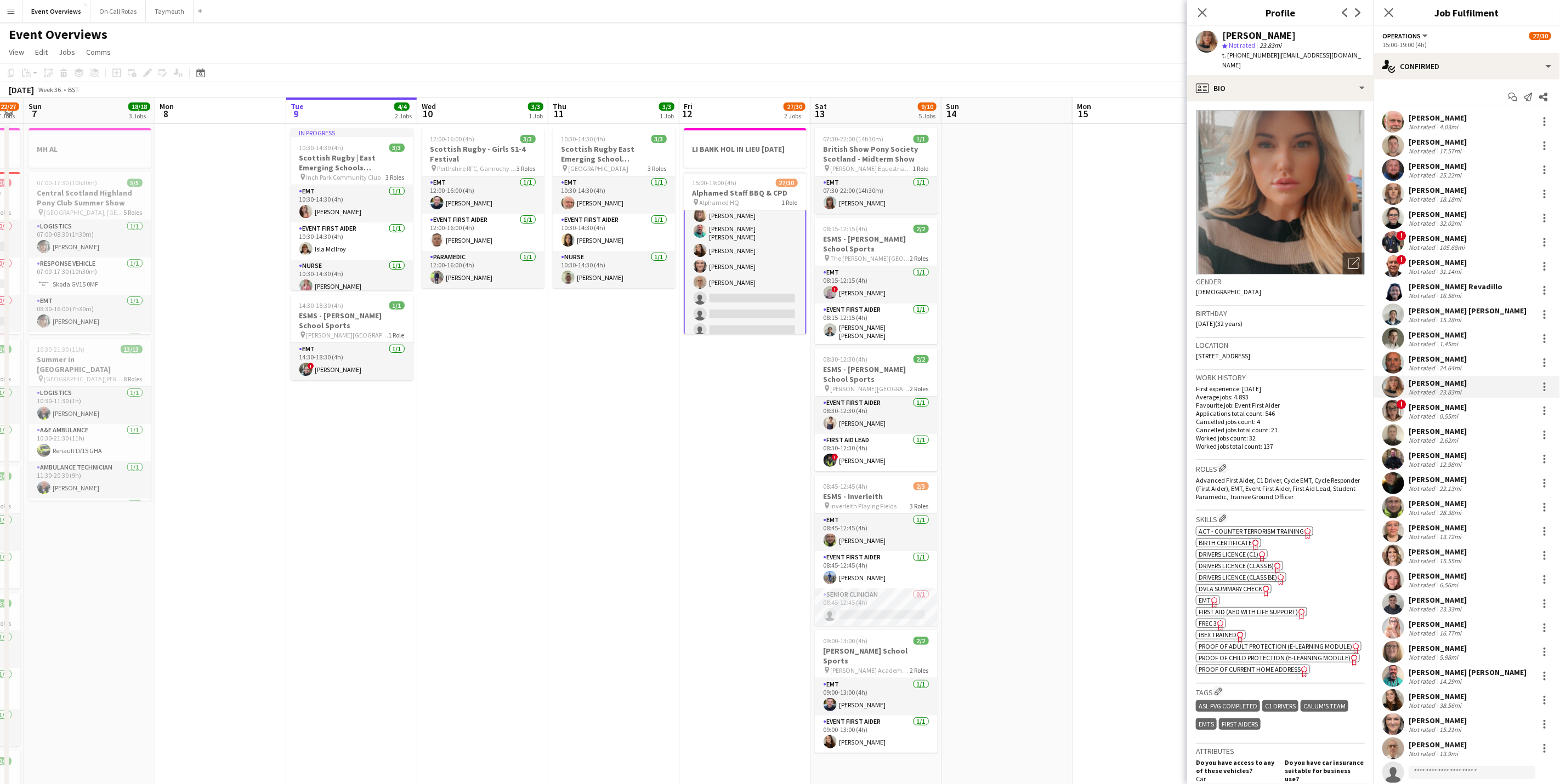
click at [1442, 408] on div "[PERSON_NAME]" at bounding box center [1437, 406] width 58 height 10
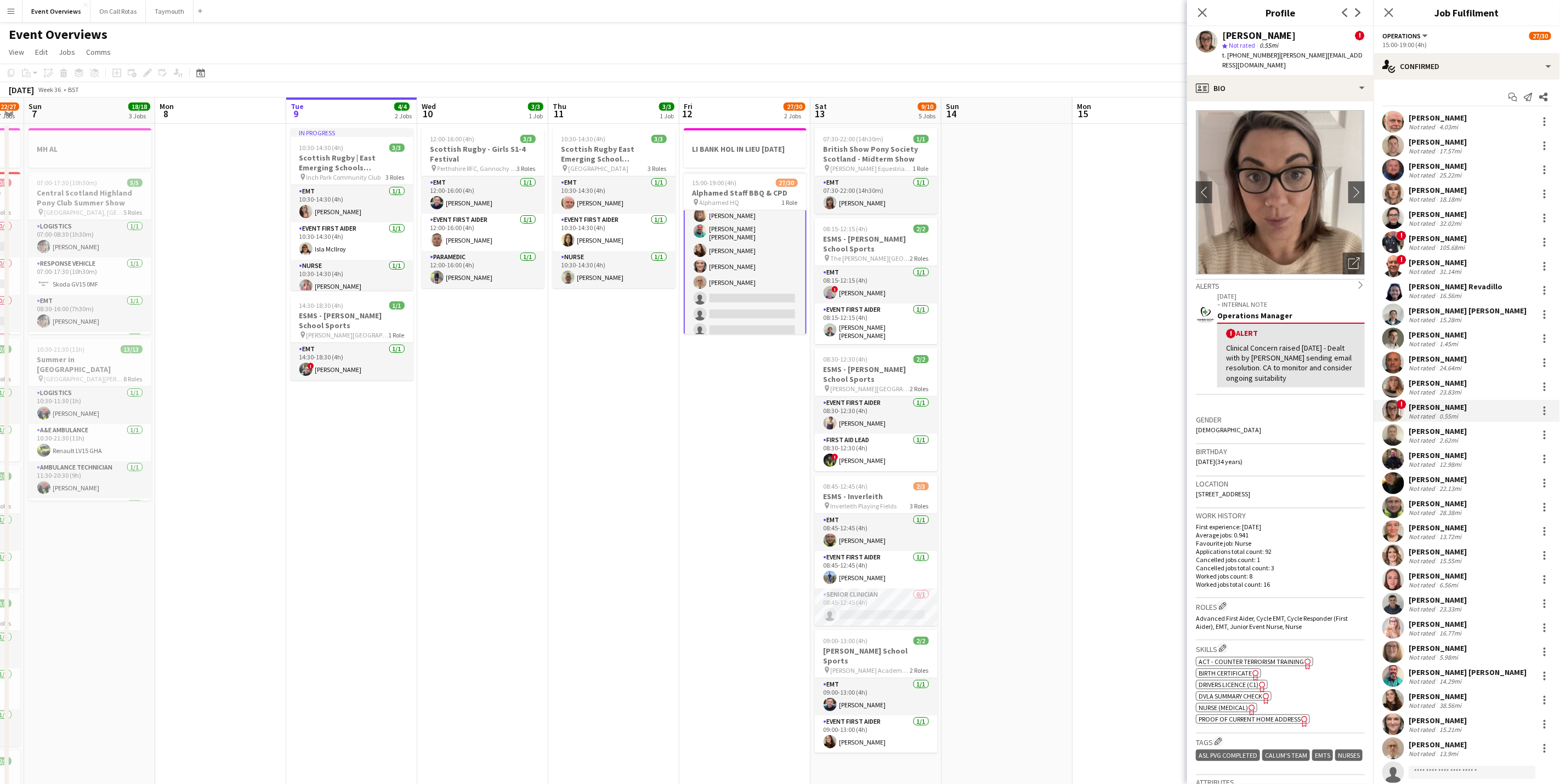
click at [1434, 426] on div "[PERSON_NAME]" at bounding box center [1437, 431] width 58 height 10
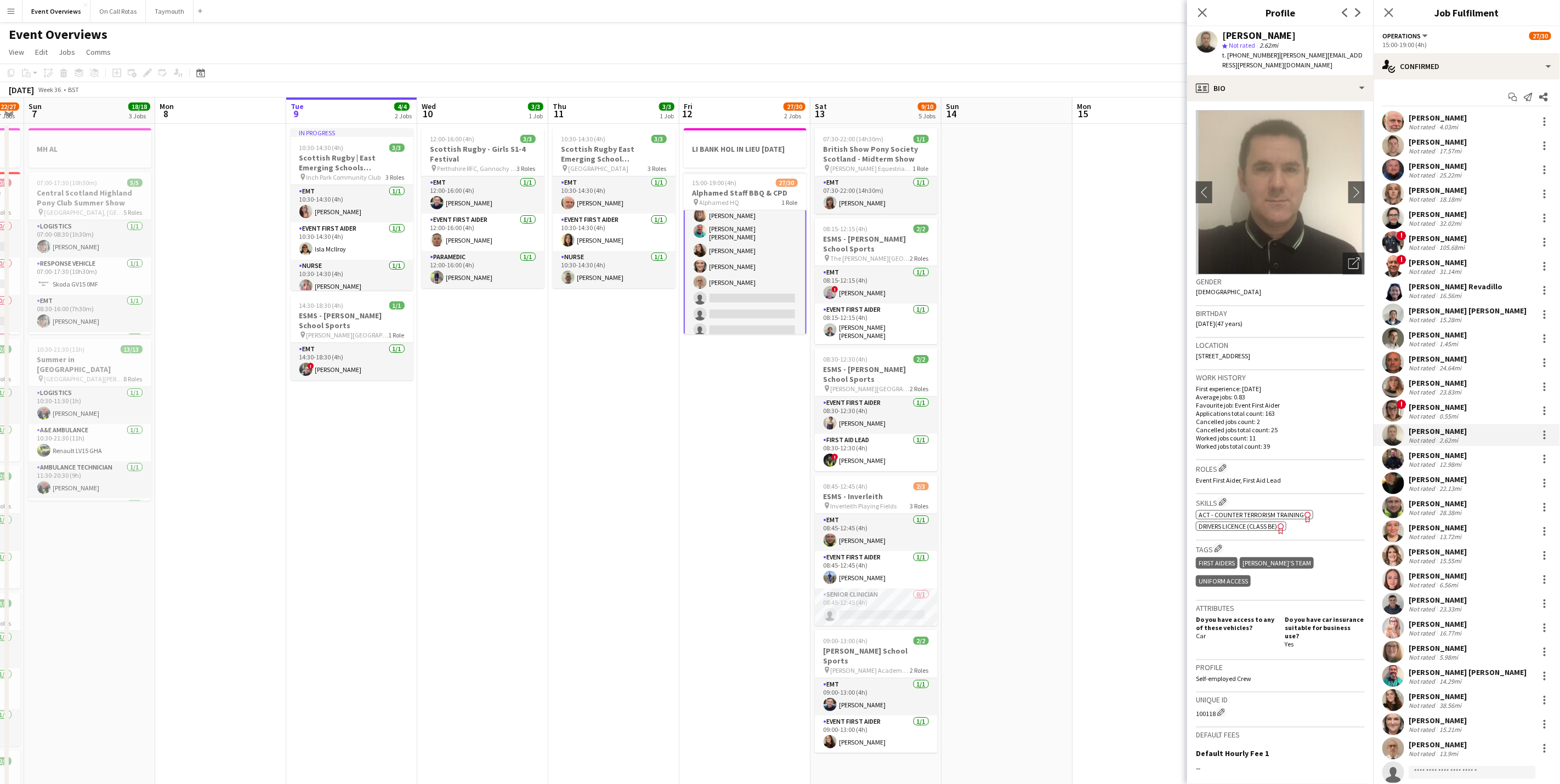
click at [1431, 450] on div "[PERSON_NAME]" at bounding box center [1437, 455] width 58 height 10
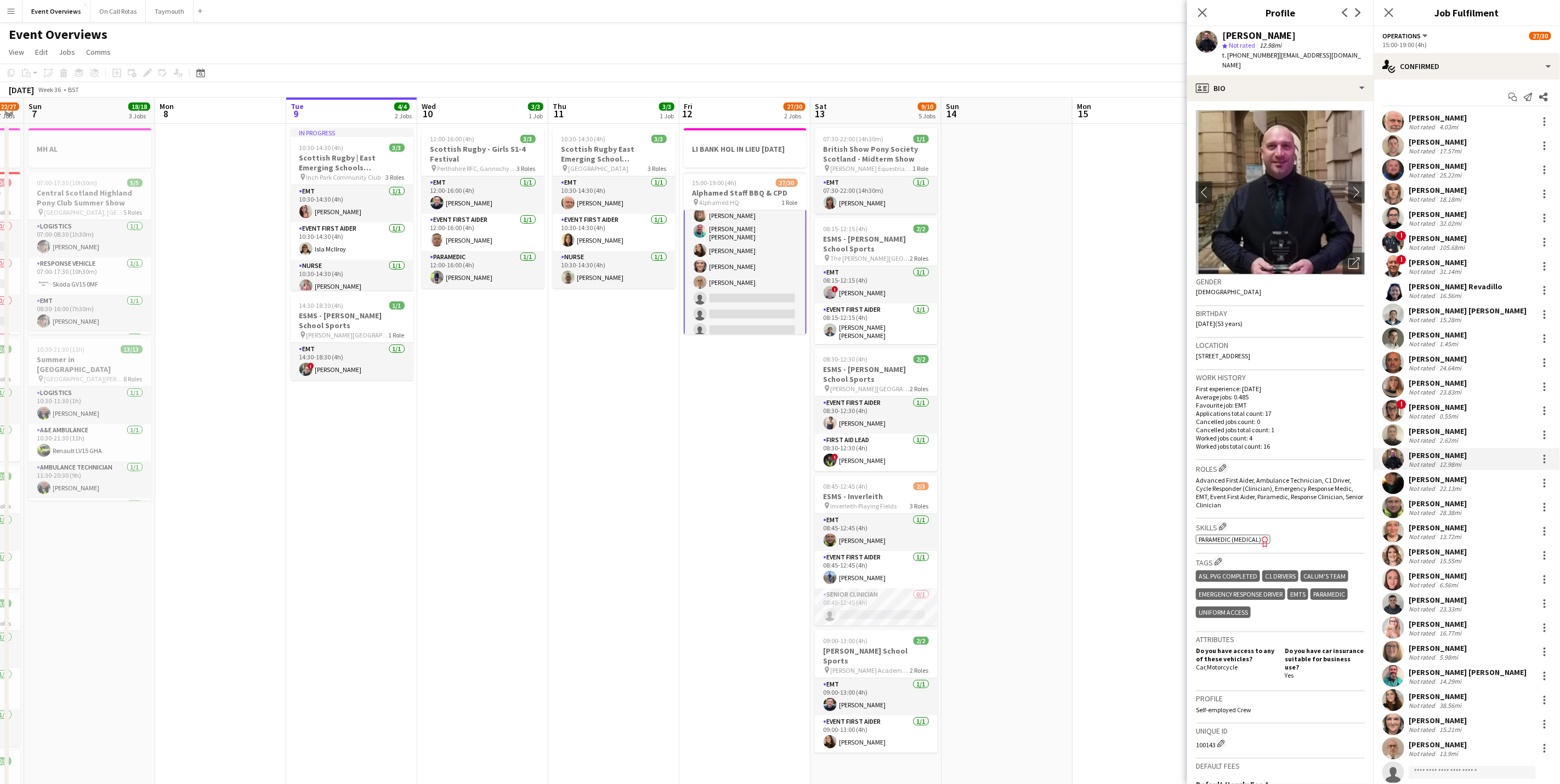
click at [1437, 476] on div "[PERSON_NAME]" at bounding box center [1437, 479] width 58 height 10
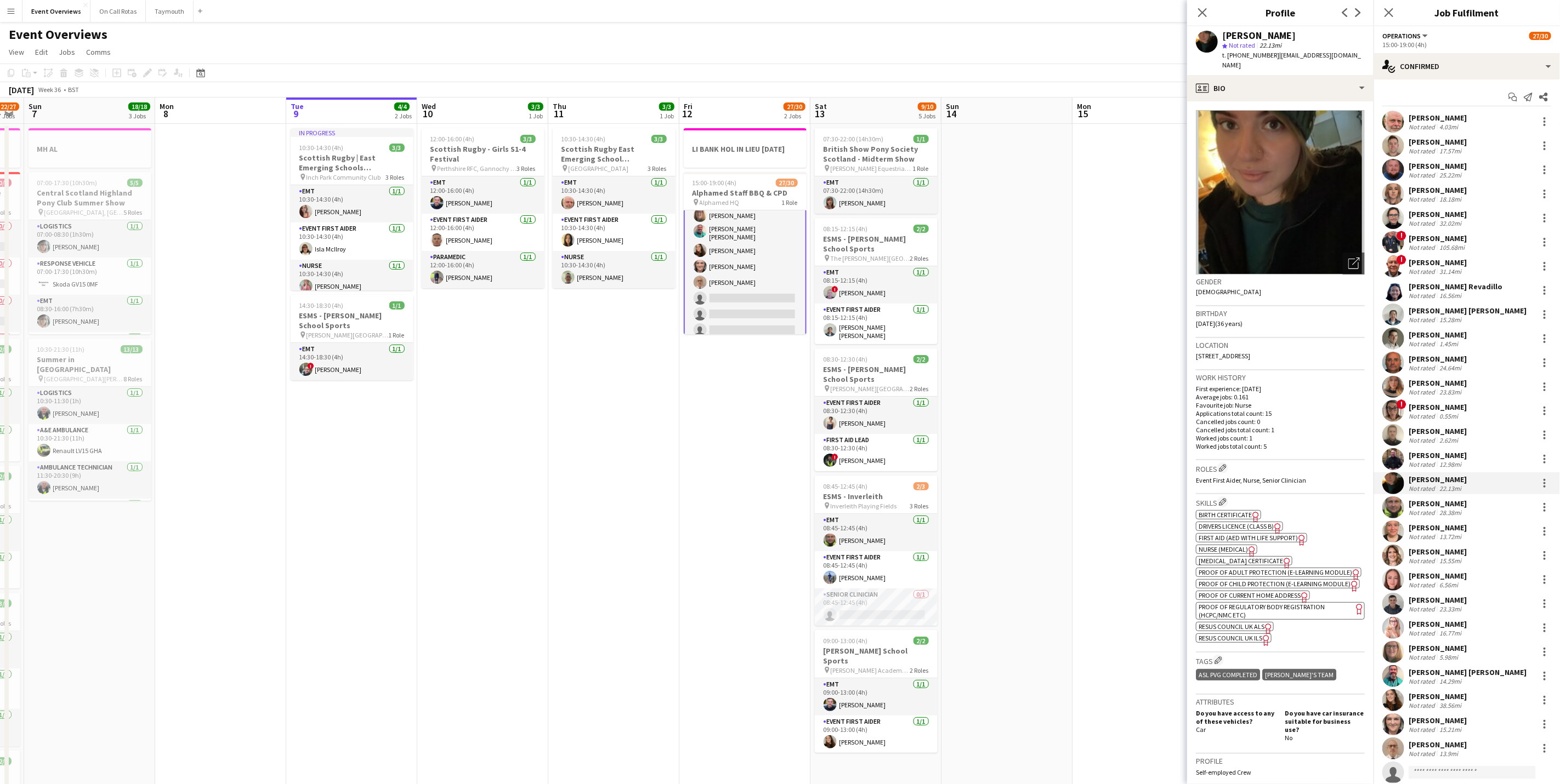
click at [1431, 514] on div "Not rated" at bounding box center [1423, 512] width 28 height 8
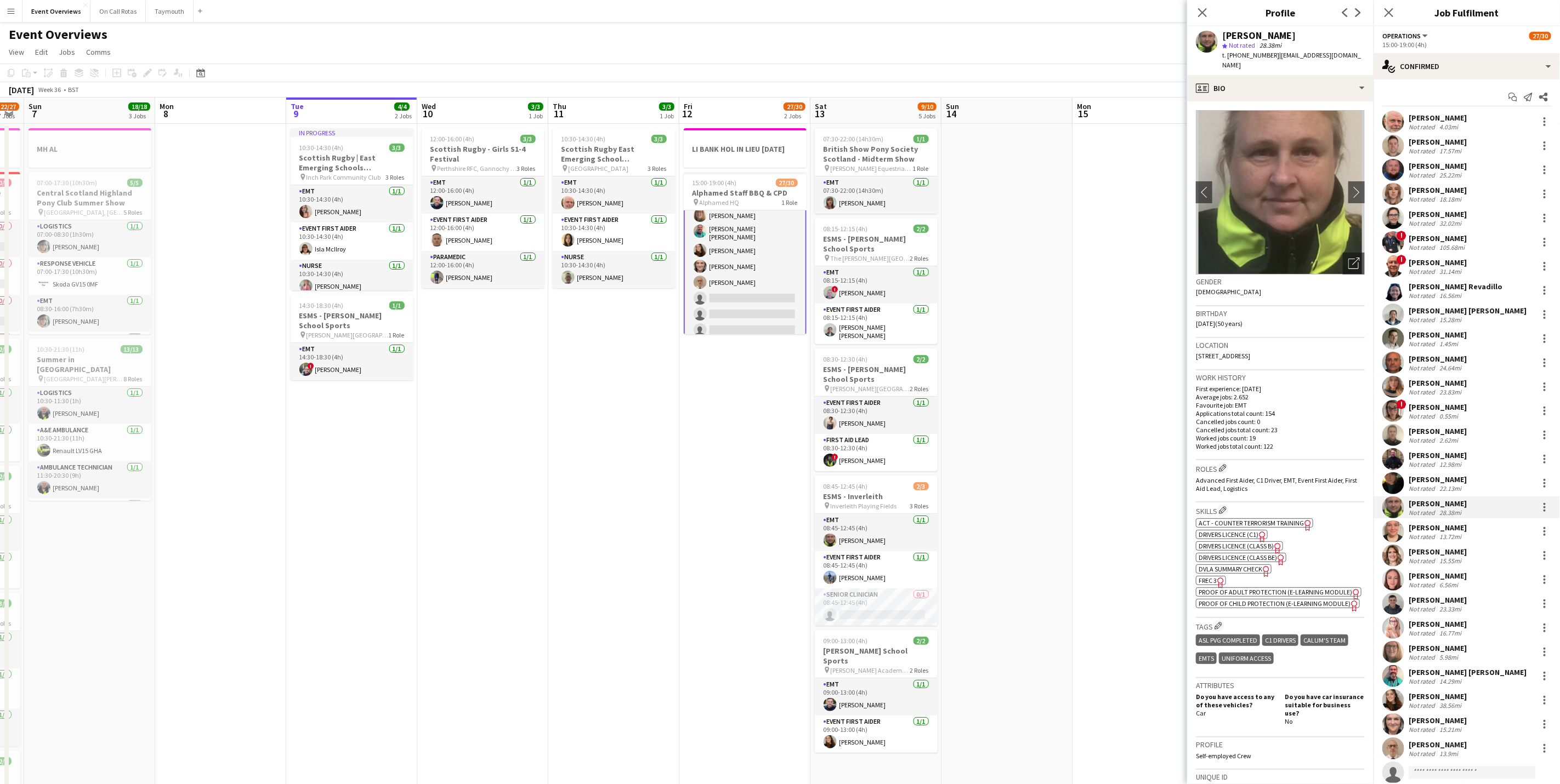
click at [1431, 527] on div "[PERSON_NAME]" at bounding box center [1437, 527] width 58 height 10
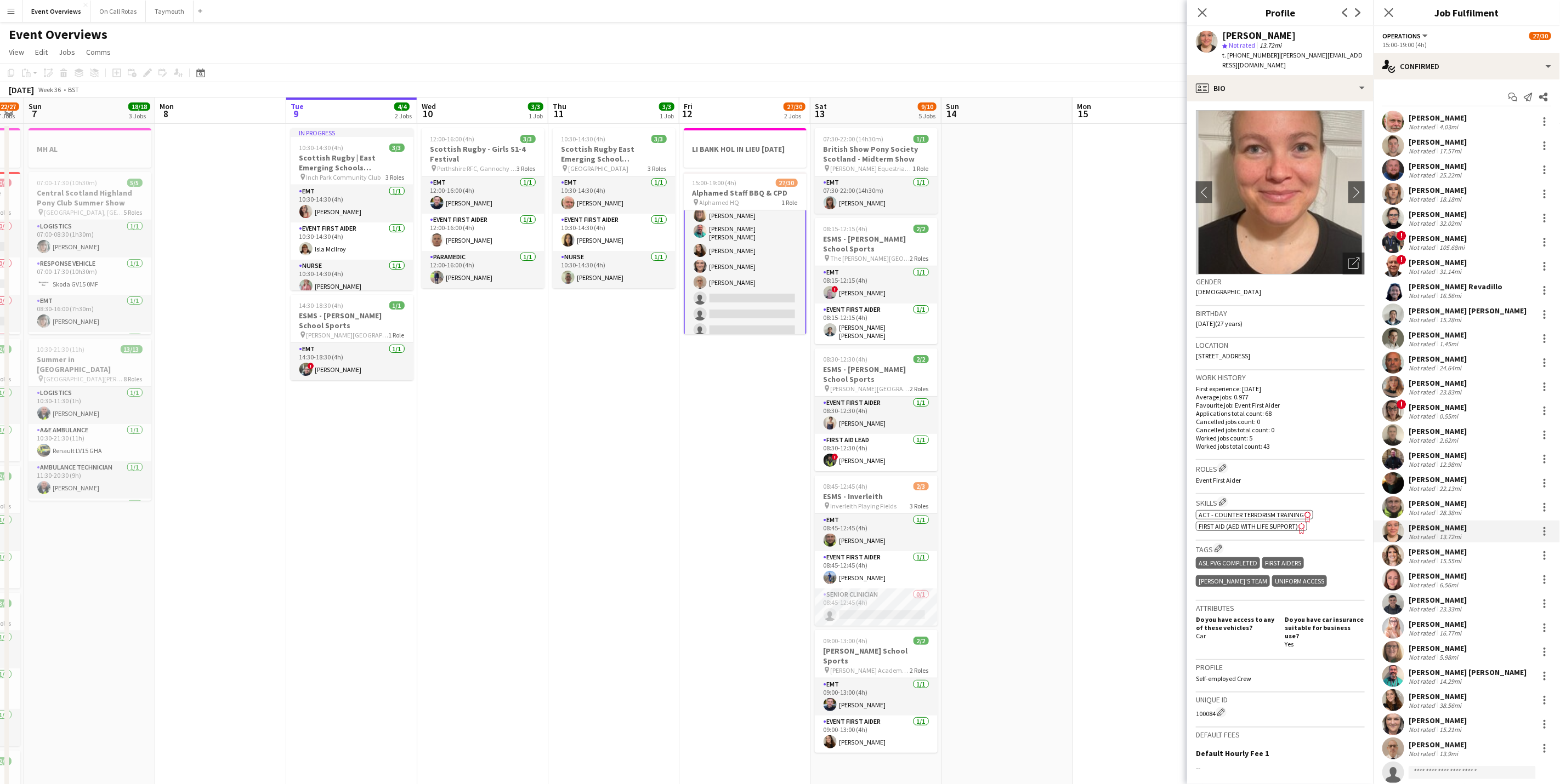
click at [1428, 551] on div "[PERSON_NAME]" at bounding box center [1437, 552] width 58 height 10
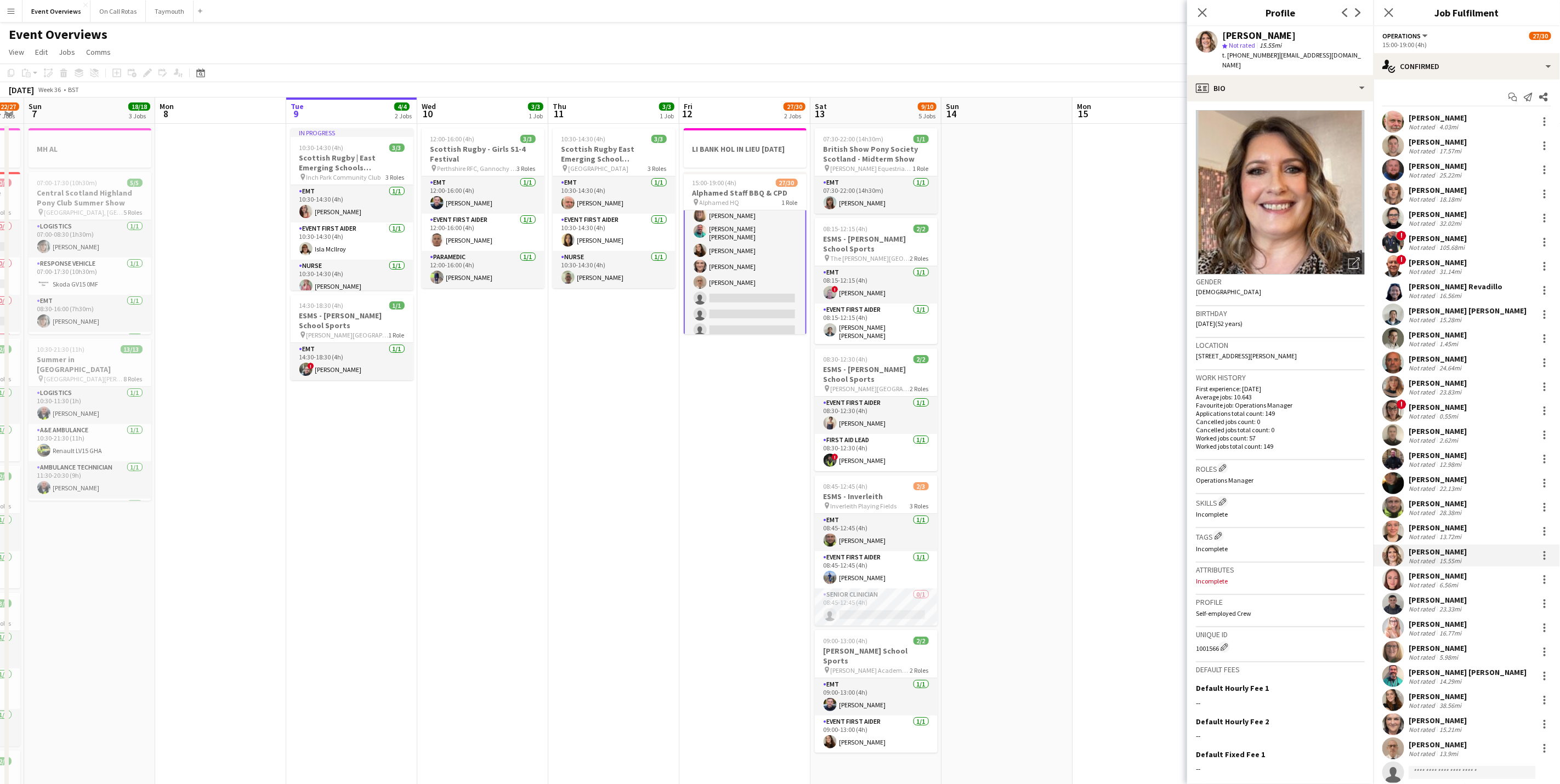
click at [1426, 572] on div "[PERSON_NAME]" at bounding box center [1437, 575] width 58 height 10
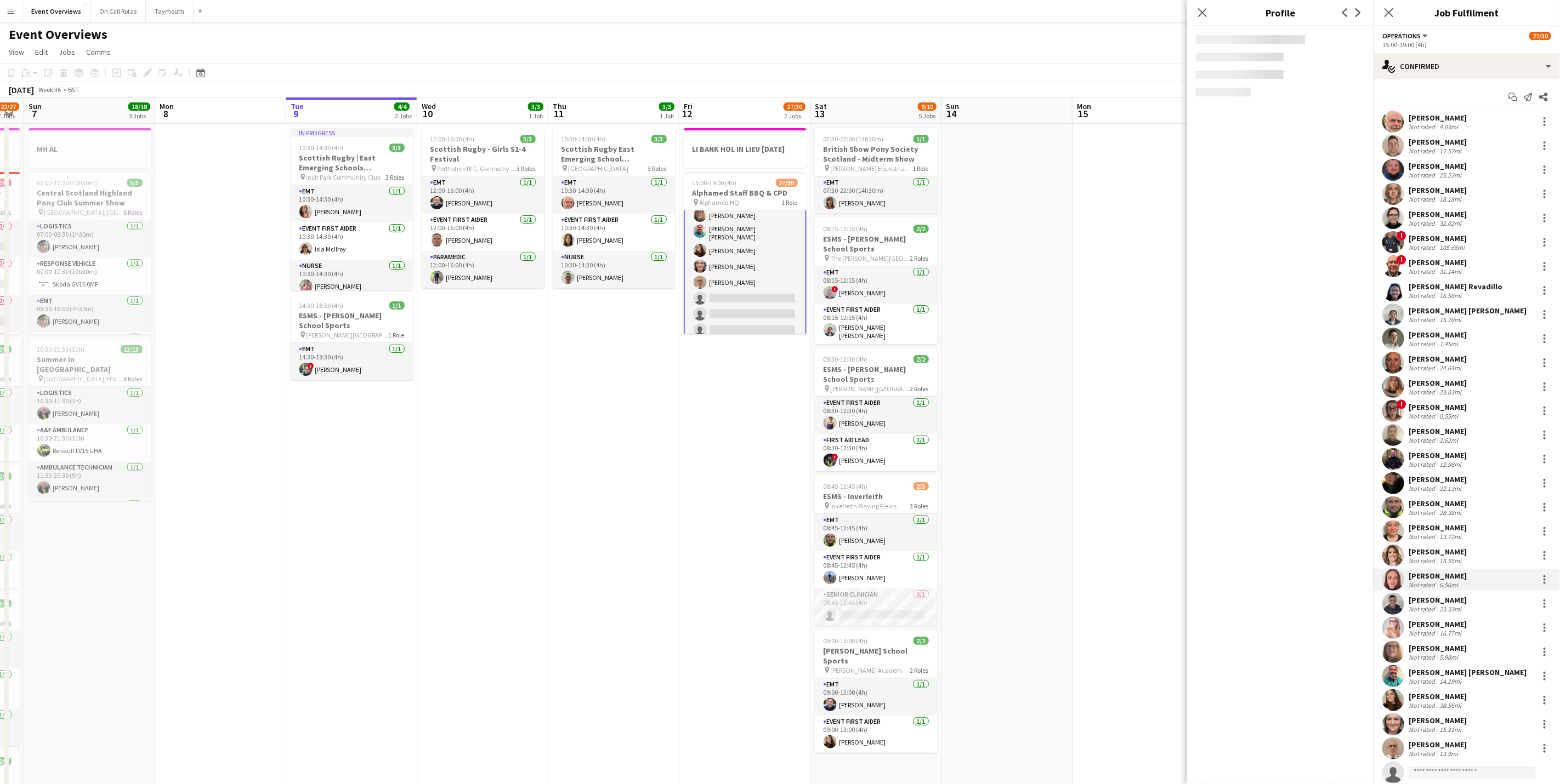
click at [1426, 572] on div "[PERSON_NAME]" at bounding box center [1437, 575] width 58 height 10
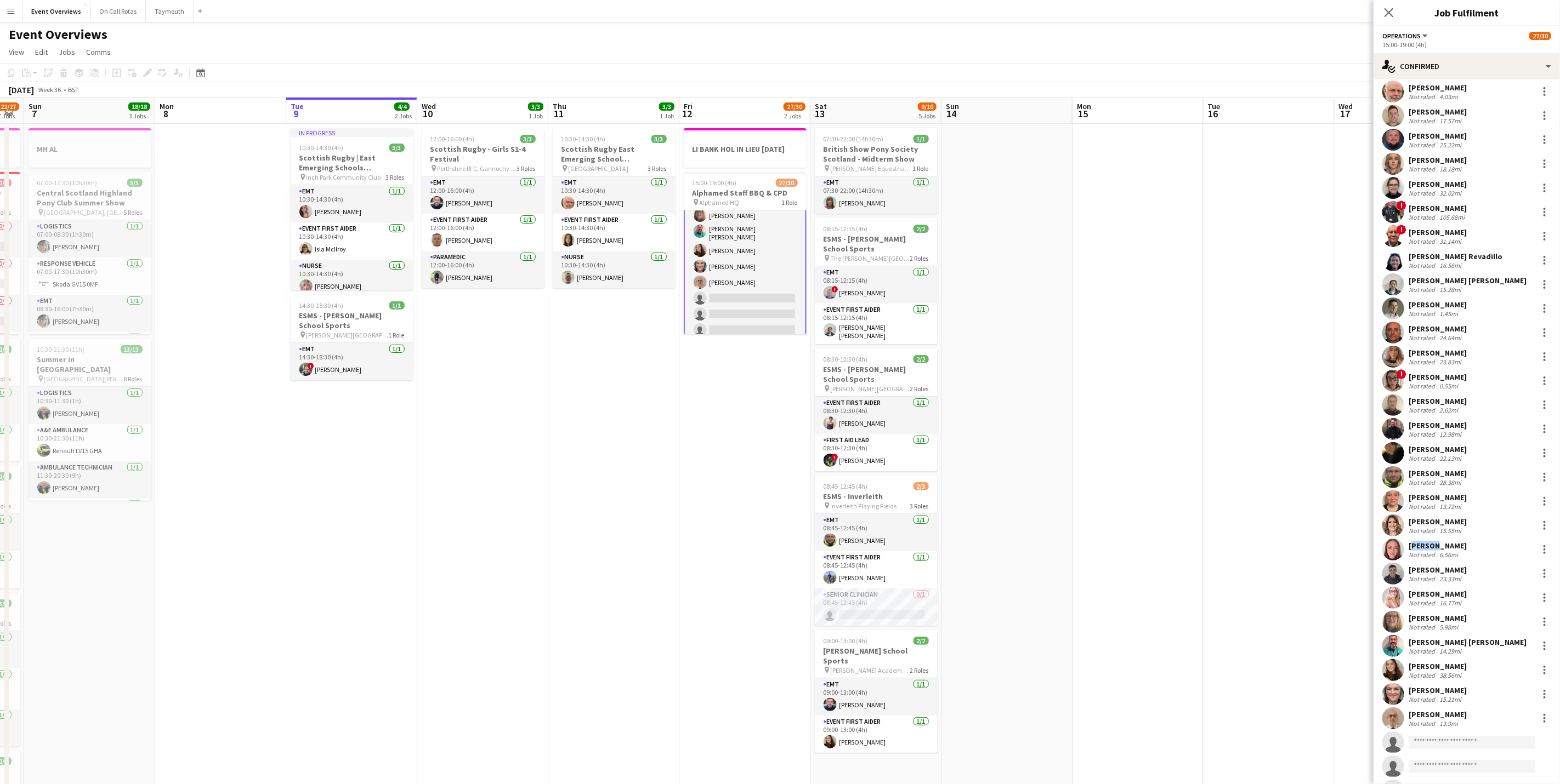
scroll to position [79, 0]
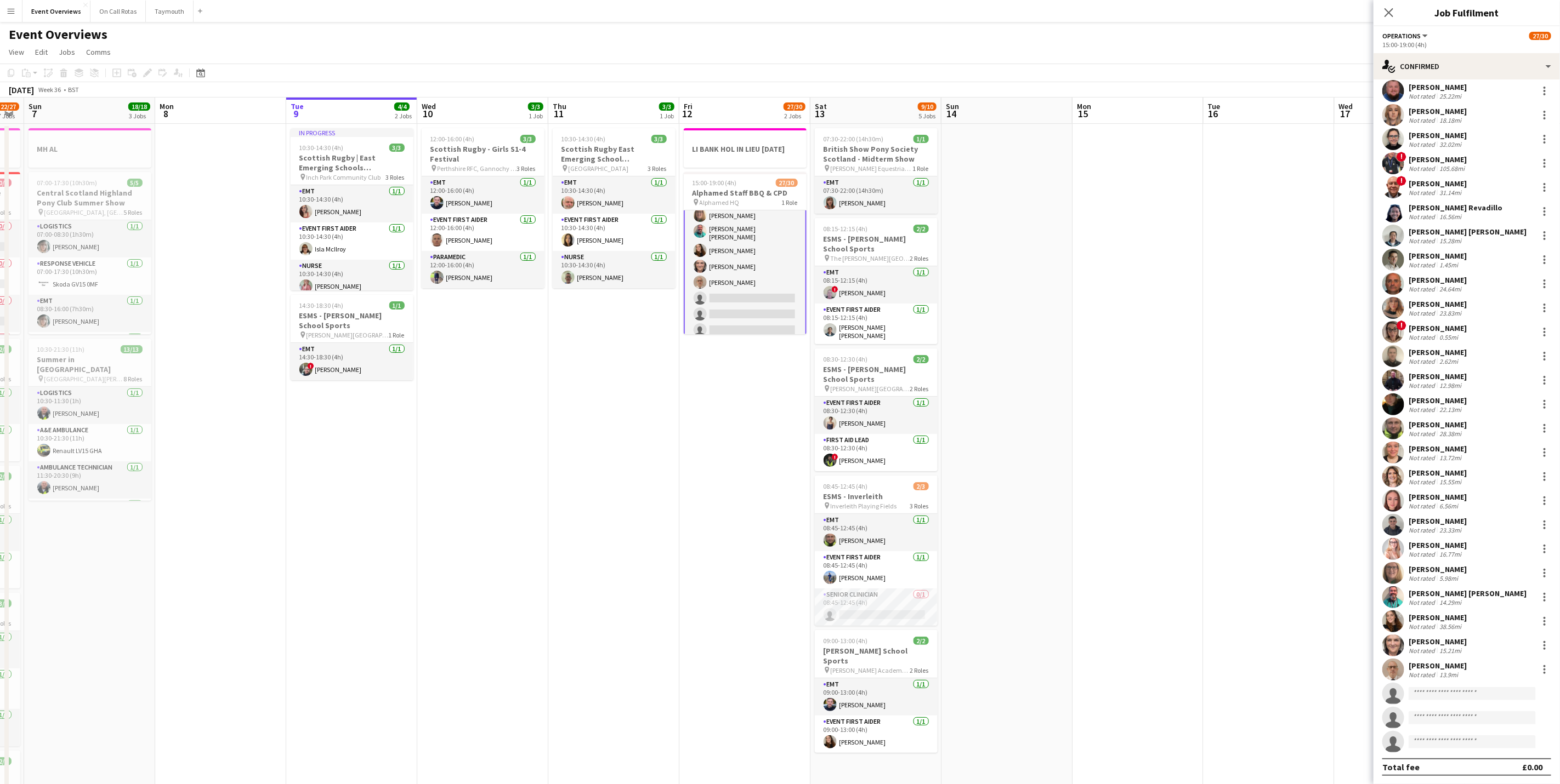
click at [1430, 575] on div "Not rated" at bounding box center [1423, 578] width 28 height 8
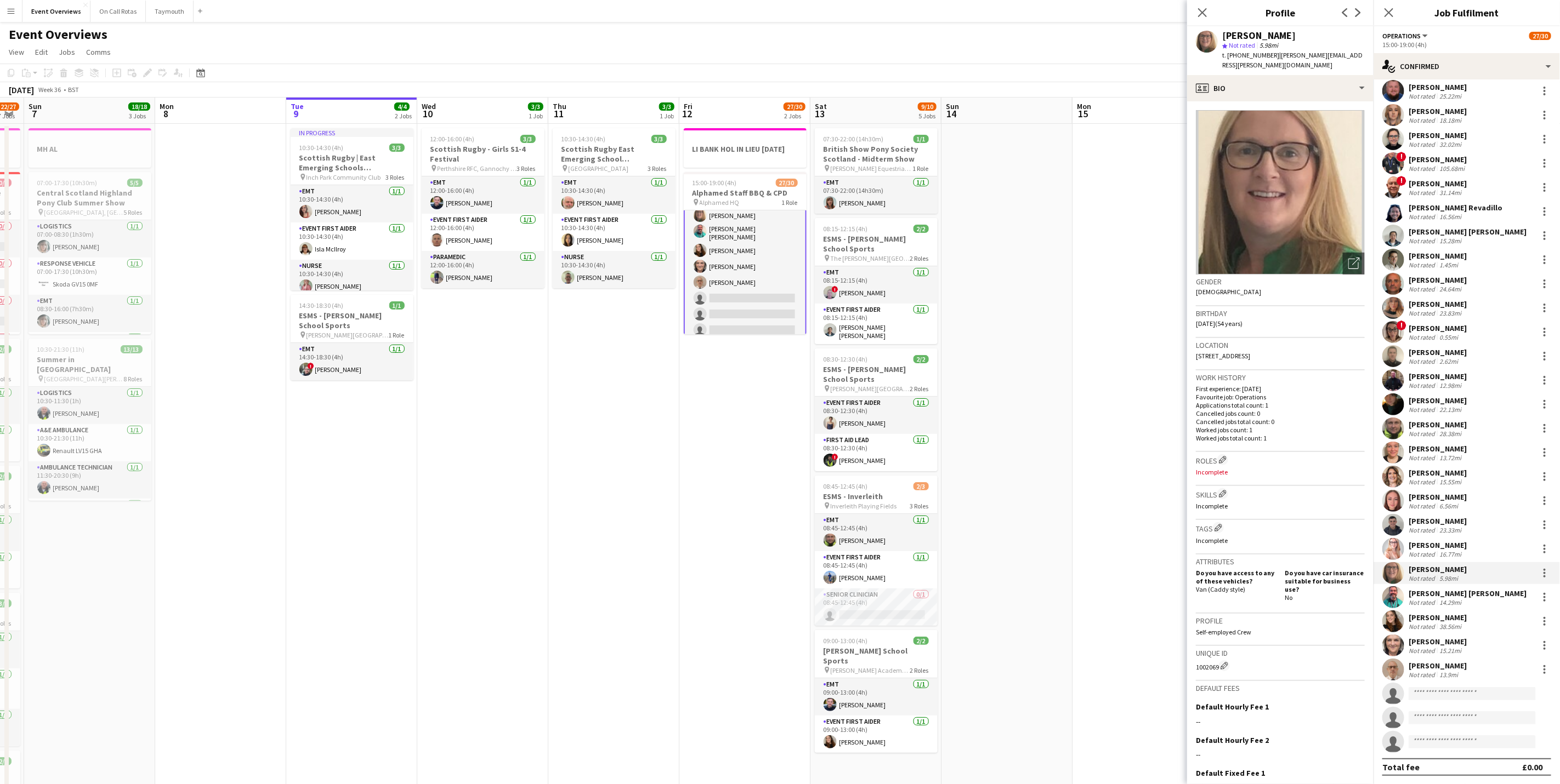
click at [1424, 614] on div "[PERSON_NAME]" at bounding box center [1437, 617] width 58 height 10
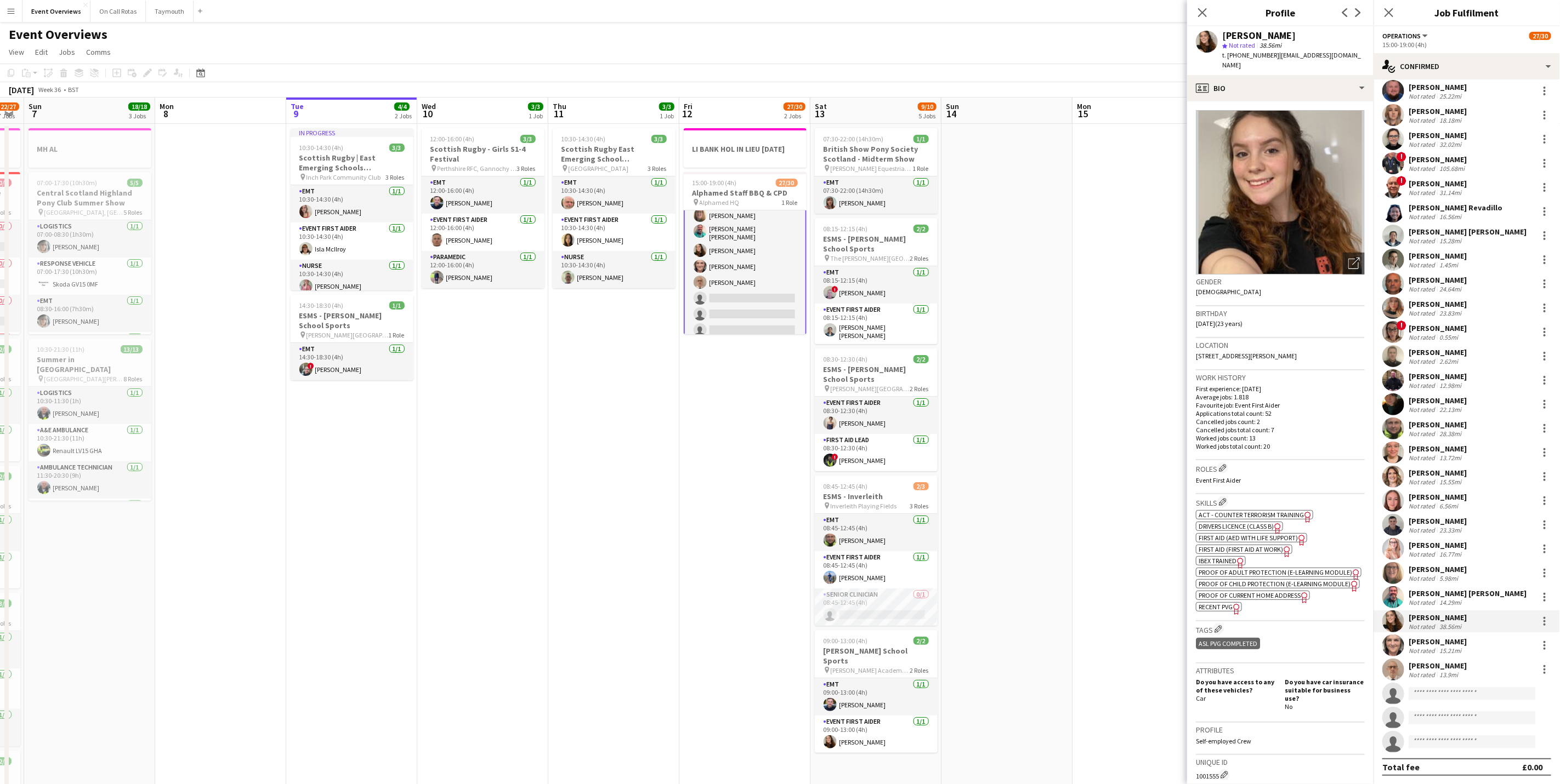
click at [1424, 644] on div "[PERSON_NAME]" at bounding box center [1437, 641] width 58 height 10
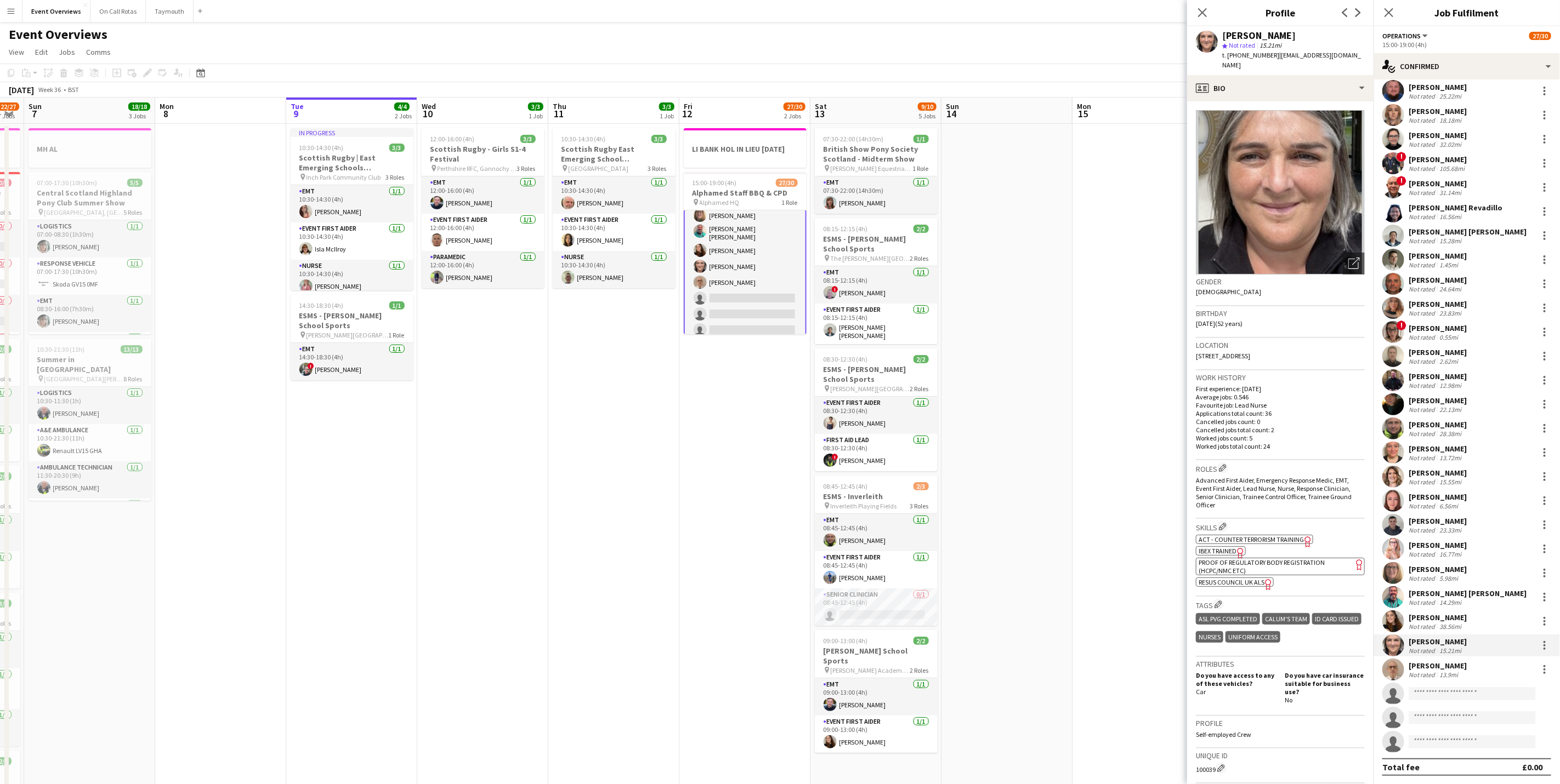
click at [1436, 663] on div "[PERSON_NAME]" at bounding box center [1437, 665] width 58 height 10
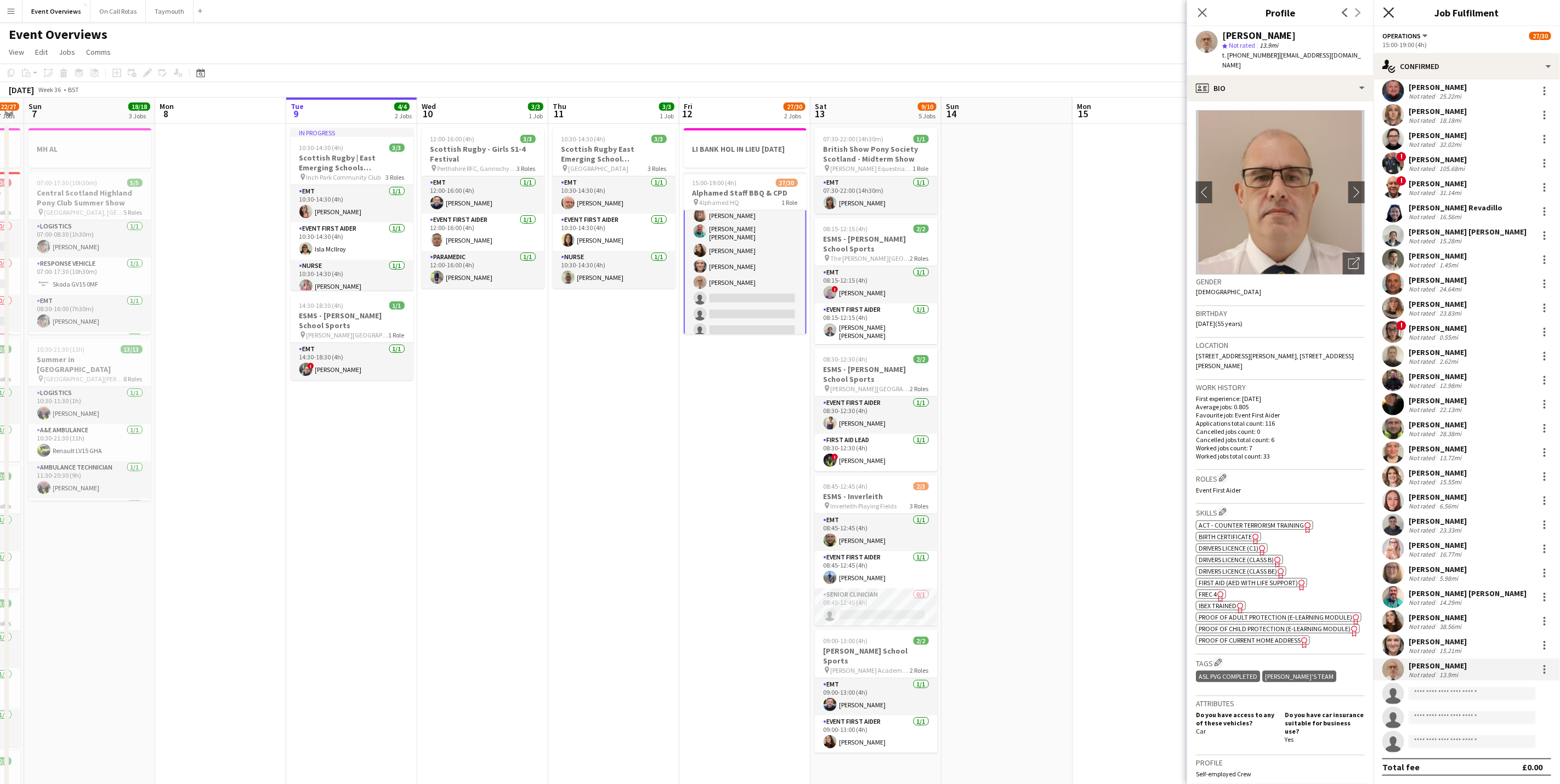
click at [1393, 10] on icon at bounding box center [1388, 12] width 10 height 10
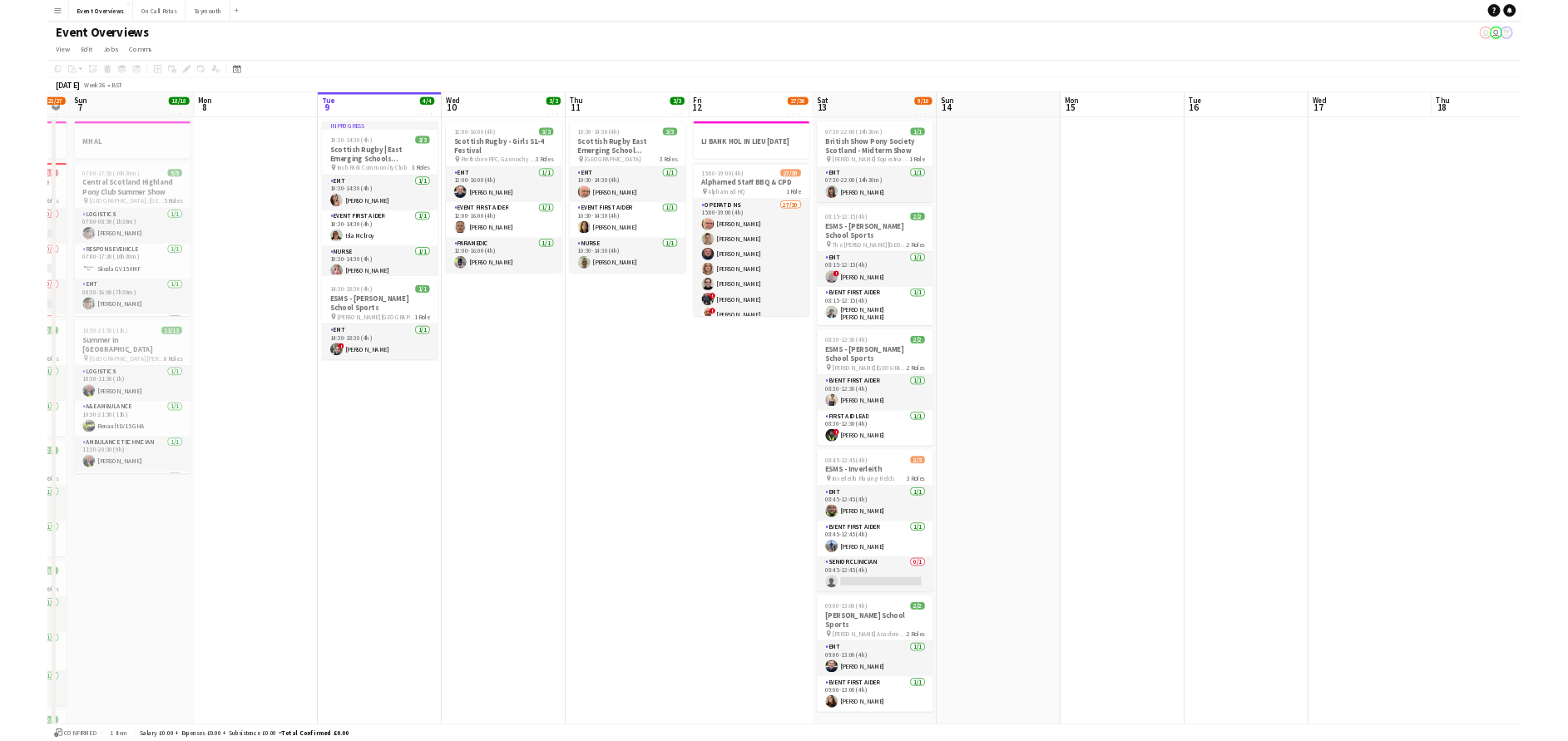
scroll to position [0, 561]
